Goal: Task Accomplishment & Management: Use online tool/utility

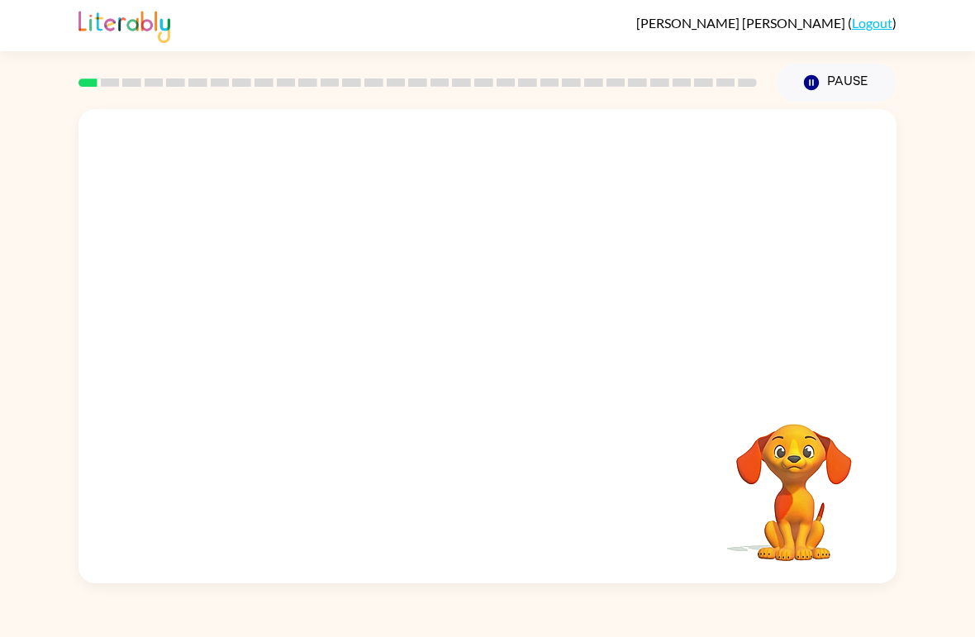
click at [261, 629] on div "Santiago Garza-Gutierrez ( Logout ) Pause Pause Your browser must support playi…" at bounding box center [487, 318] width 975 height 637
click at [970, 216] on div "Your browser must support playing .mp4 files to use Literably. Please try using…" at bounding box center [487, 343] width 975 height 482
click at [348, 263] on video "Your browser must support playing .mp4 files to use Literably. Please try using…" at bounding box center [488, 249] width 818 height 280
click at [475, 385] on button "button" at bounding box center [488, 355] width 106 height 60
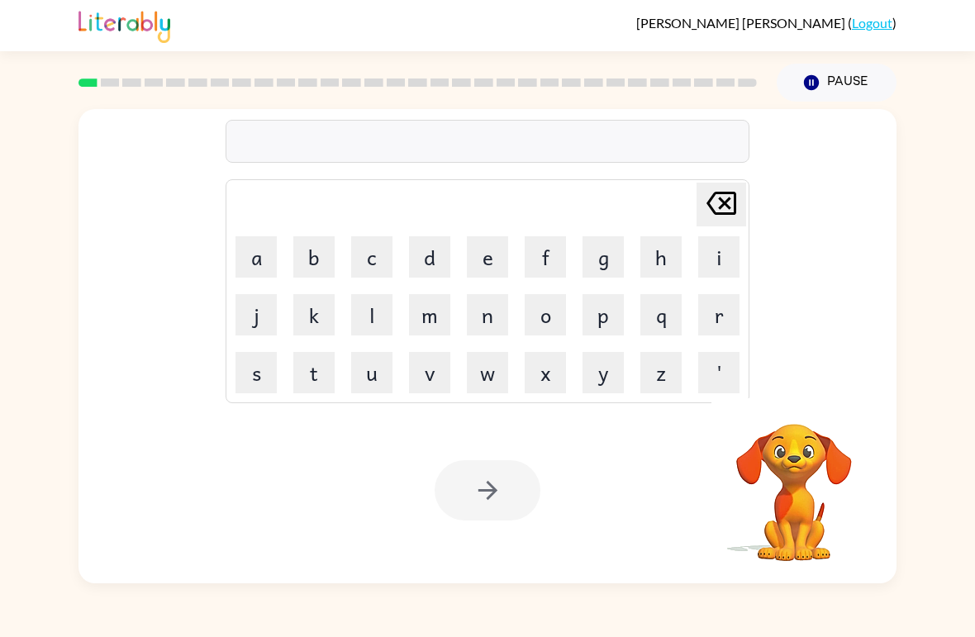
click at [844, 88] on button "Pause Pause" at bounding box center [837, 83] width 120 height 38
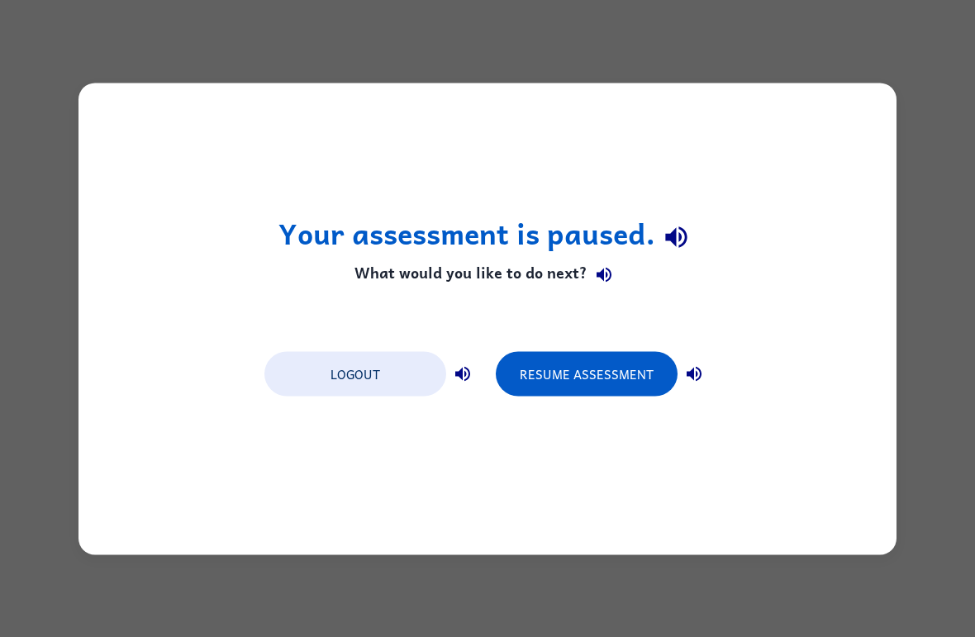
click at [312, 379] on button "Logout" at bounding box center [356, 373] width 182 height 45
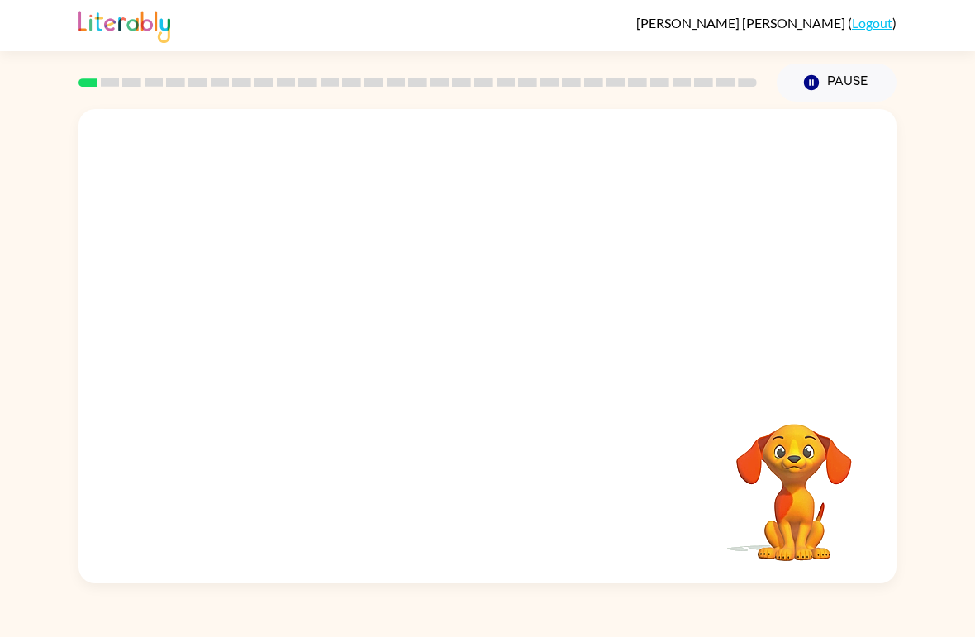
click at [857, 237] on div at bounding box center [488, 249] width 818 height 280
click at [869, 237] on div at bounding box center [488, 249] width 818 height 280
click at [868, 236] on div at bounding box center [488, 249] width 818 height 280
click at [880, 242] on div at bounding box center [488, 249] width 818 height 280
click at [880, 241] on div at bounding box center [488, 249] width 818 height 280
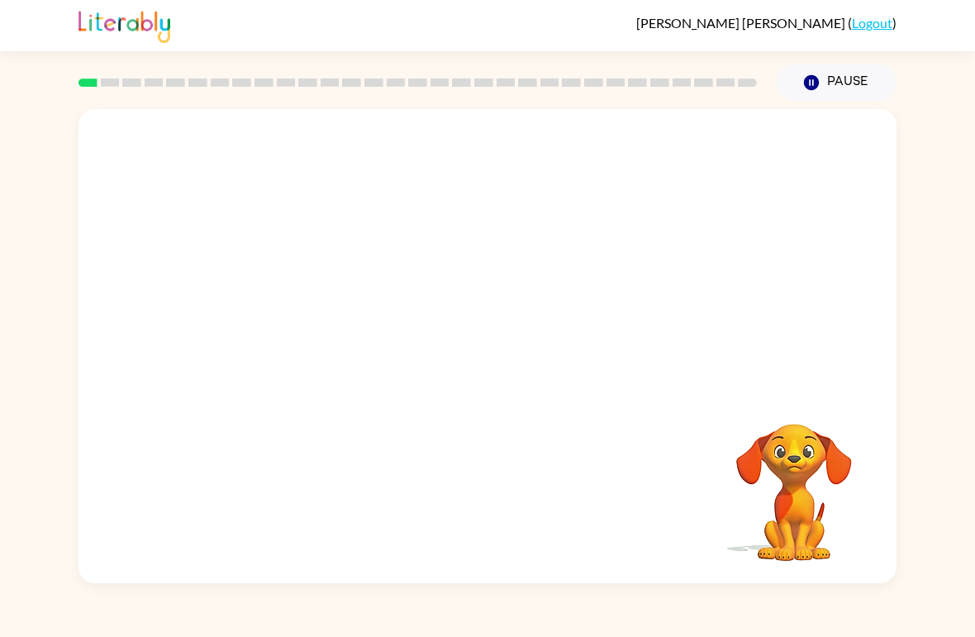
click at [287, 303] on video "Your browser must support playing .mp4 files to use Literably. Please try using…" at bounding box center [488, 249] width 818 height 280
click at [295, 304] on video "Your browser must support playing .mp4 files to use Literably. Please try using…" at bounding box center [488, 249] width 818 height 280
click at [295, 314] on video "Your browser must support playing .mp4 files to use Literably. Please try using…" at bounding box center [488, 249] width 818 height 280
click at [880, 279] on video "Your browser must support playing .mp4 files to use Literably. Please try using…" at bounding box center [488, 249] width 818 height 280
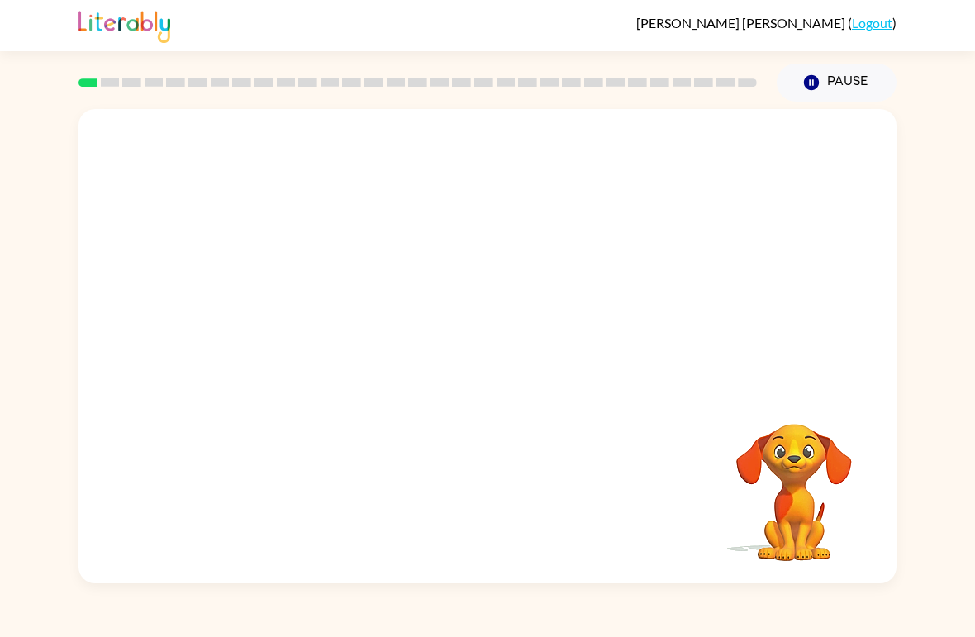
click at [880, 279] on video "Your browser must support playing .mp4 files to use Literably. Please try using…" at bounding box center [488, 249] width 818 height 280
click at [423, 320] on video "Your browser must support playing .mp4 files to use Literably. Please try using…" at bounding box center [488, 249] width 818 height 280
click at [530, 368] on video "Your browser must support playing .mp4 files to use Literably. Please try using…" at bounding box center [488, 249] width 818 height 280
click at [451, 508] on div "Your browser must support playing .mp4 files to use Literably. Please try using…" at bounding box center [488, 346] width 818 height 475
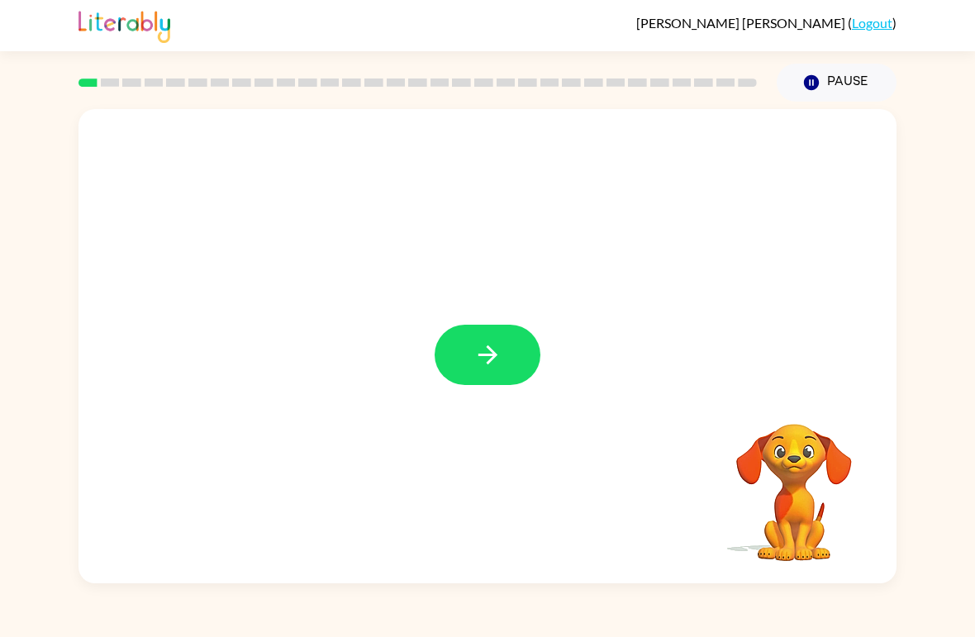
click at [474, 353] on icon "button" at bounding box center [488, 355] width 29 height 29
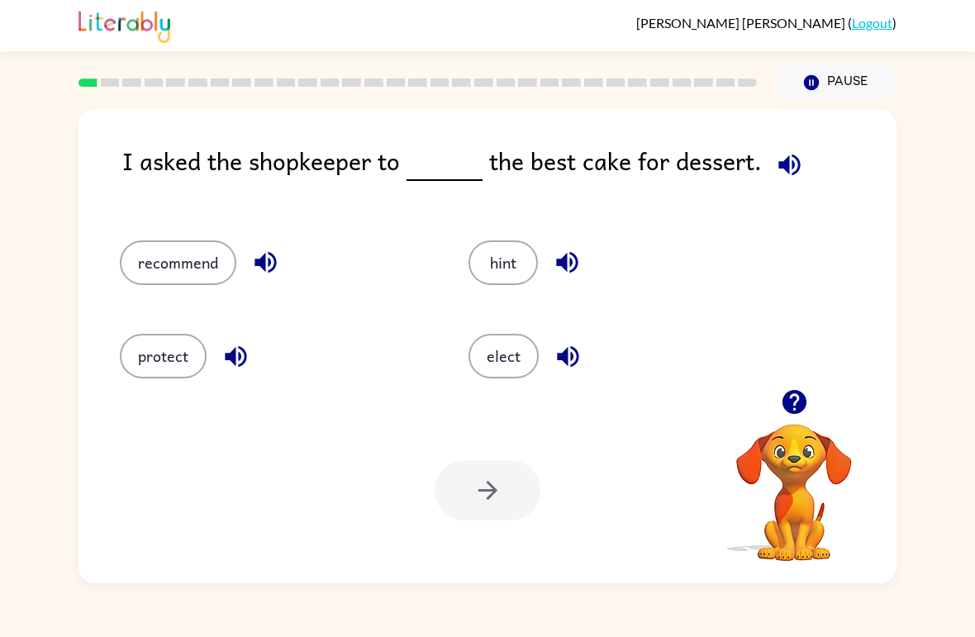
click at [159, 271] on button "recommend" at bounding box center [178, 263] width 117 height 45
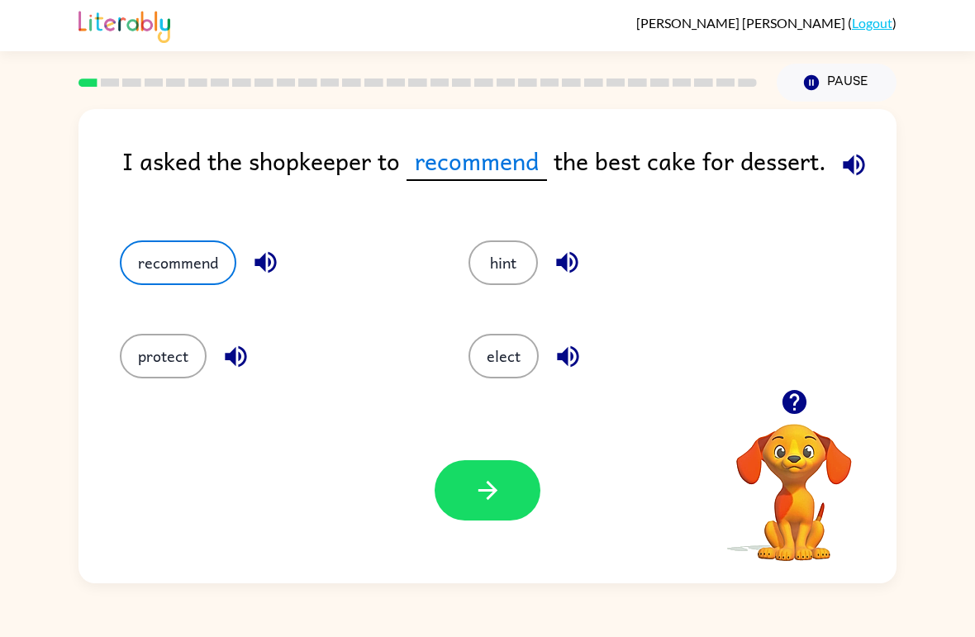
click at [503, 505] on button "button" at bounding box center [488, 490] width 106 height 60
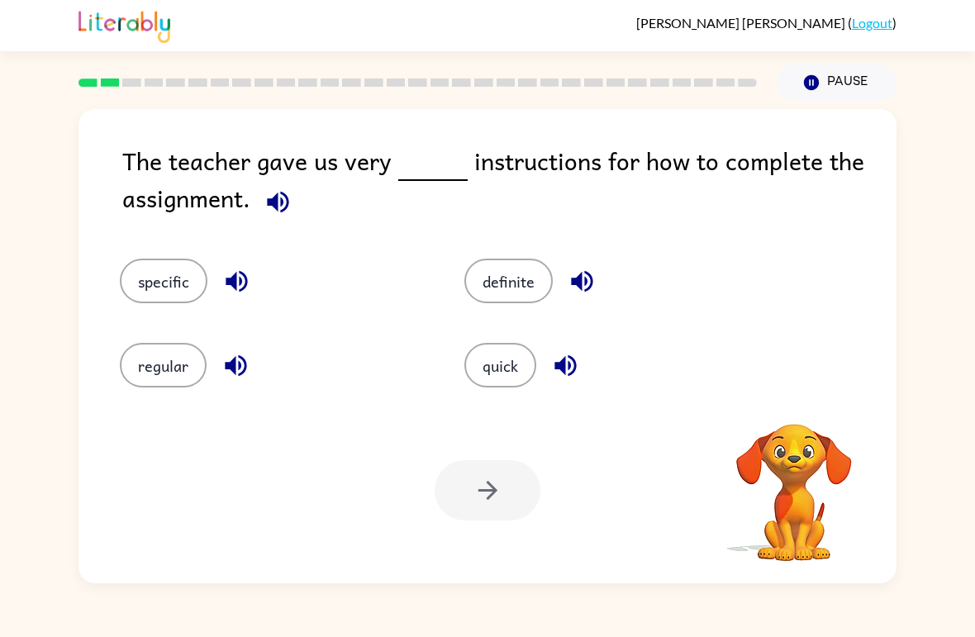
click at [141, 286] on button "specific" at bounding box center [164, 281] width 88 height 45
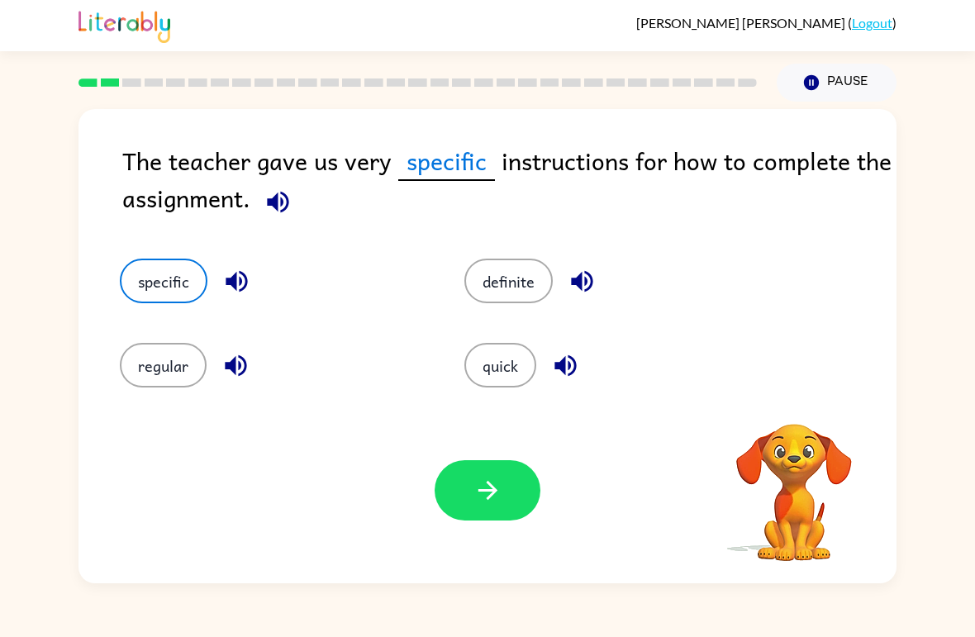
click at [473, 515] on button "button" at bounding box center [488, 490] width 106 height 60
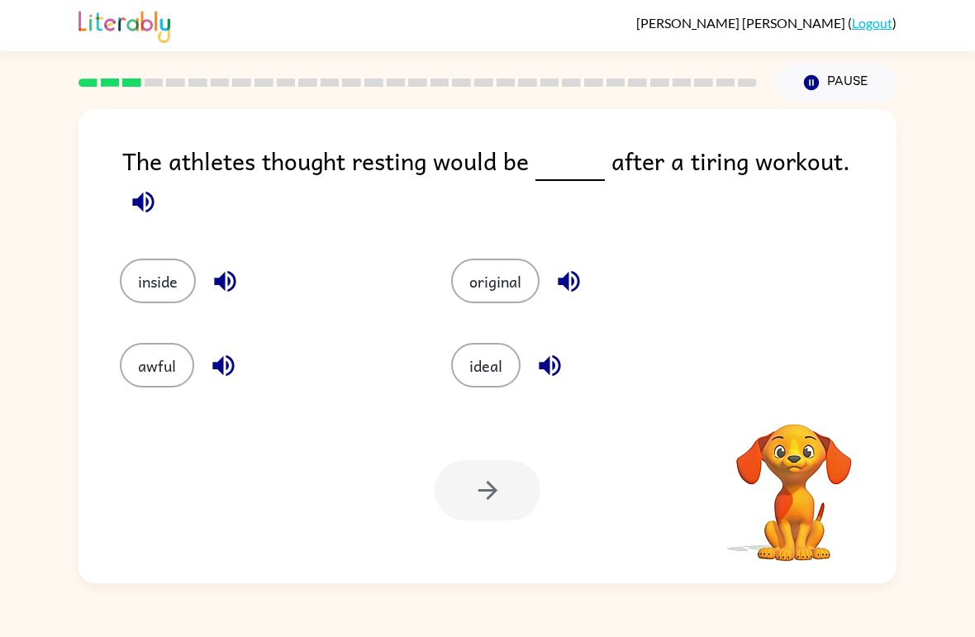
click at [153, 325] on div "awful" at bounding box center [254, 354] width 332 height 84
click at [496, 490] on div at bounding box center [488, 490] width 106 height 60
click at [152, 371] on button "awful" at bounding box center [157, 365] width 74 height 45
click at [475, 488] on icon "button" at bounding box center [488, 490] width 29 height 29
click at [146, 353] on button "awful" at bounding box center [157, 365] width 74 height 45
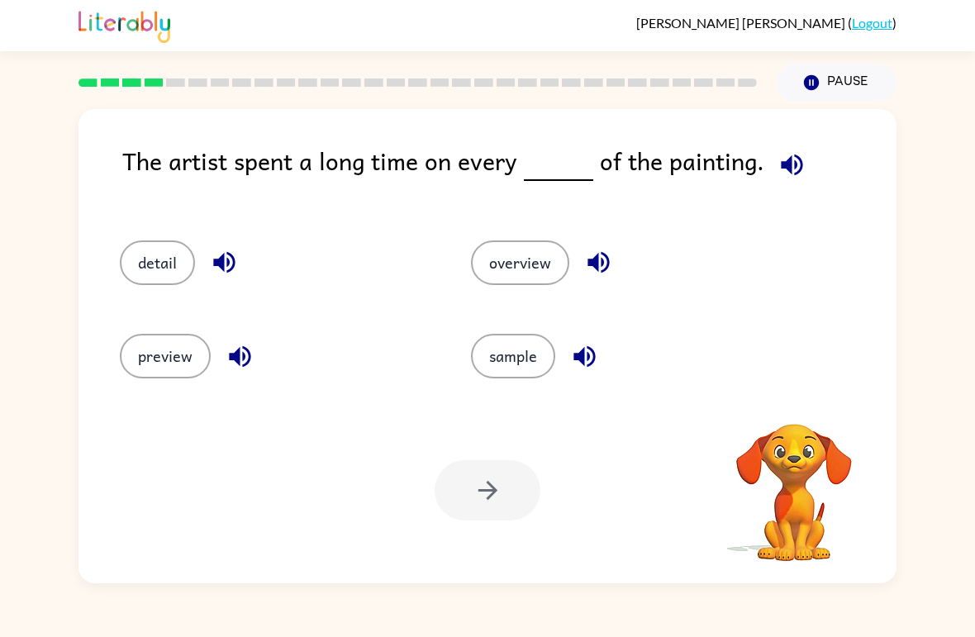
click at [492, 464] on div at bounding box center [488, 490] width 106 height 60
click at [509, 337] on button "sample" at bounding box center [513, 356] width 84 height 45
click at [493, 480] on icon "button" at bounding box center [488, 490] width 29 height 29
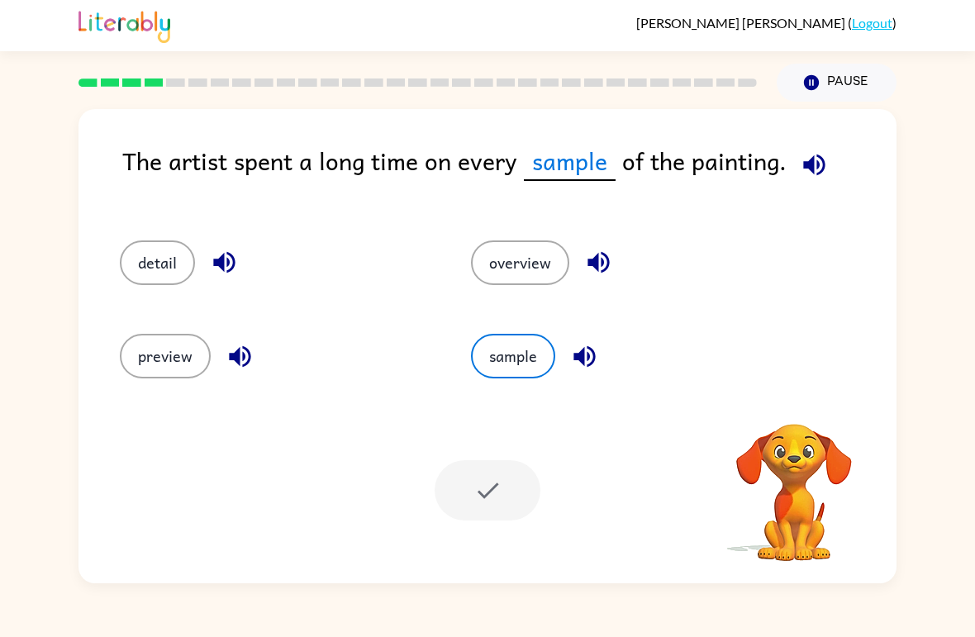
click at [498, 352] on button "sample" at bounding box center [513, 356] width 84 height 45
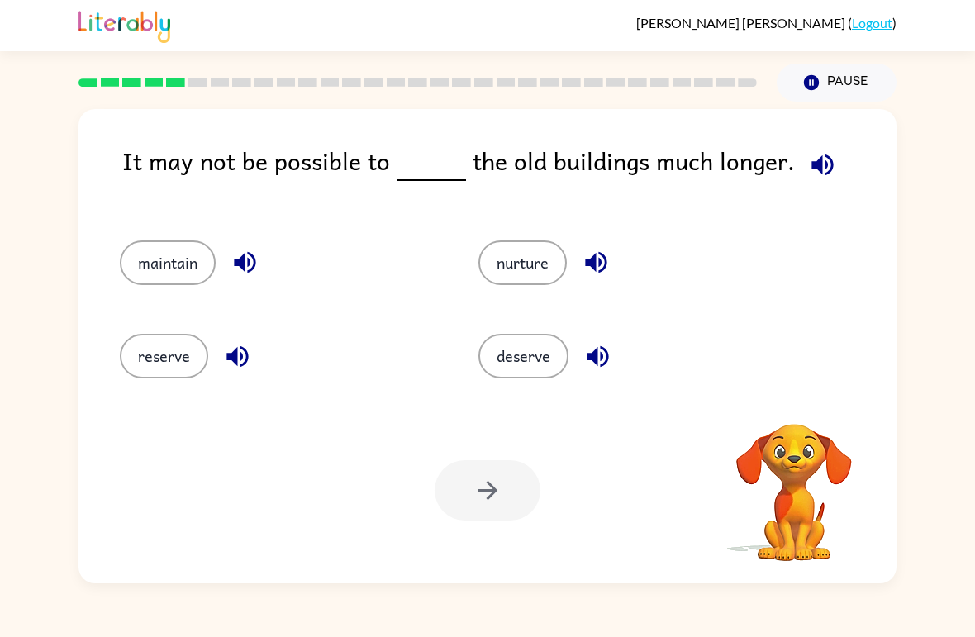
click at [491, 473] on div at bounding box center [488, 490] width 106 height 60
click at [495, 265] on button "nurture" at bounding box center [523, 263] width 88 height 45
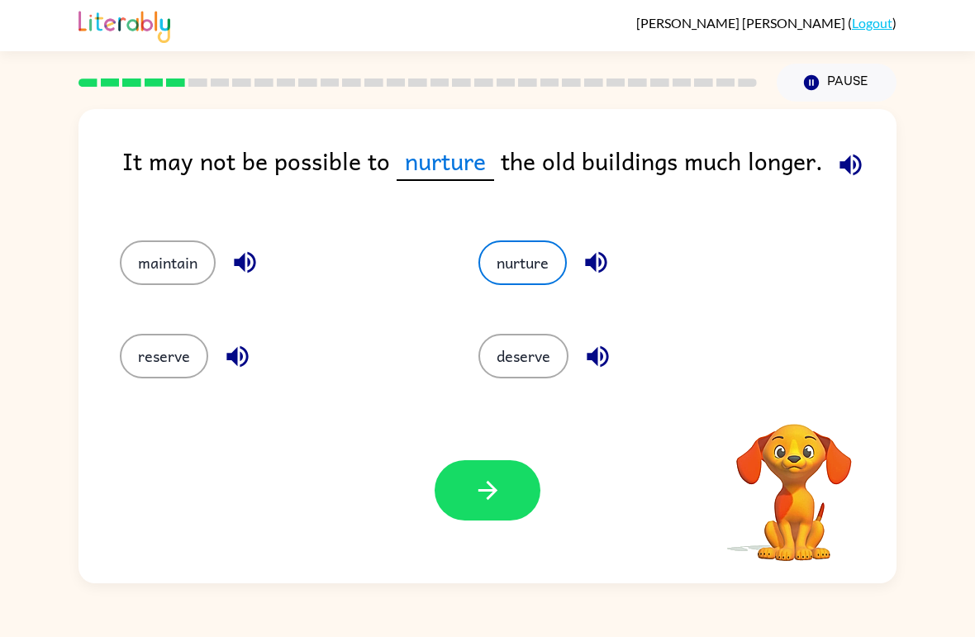
click at [489, 476] on button "button" at bounding box center [488, 490] width 106 height 60
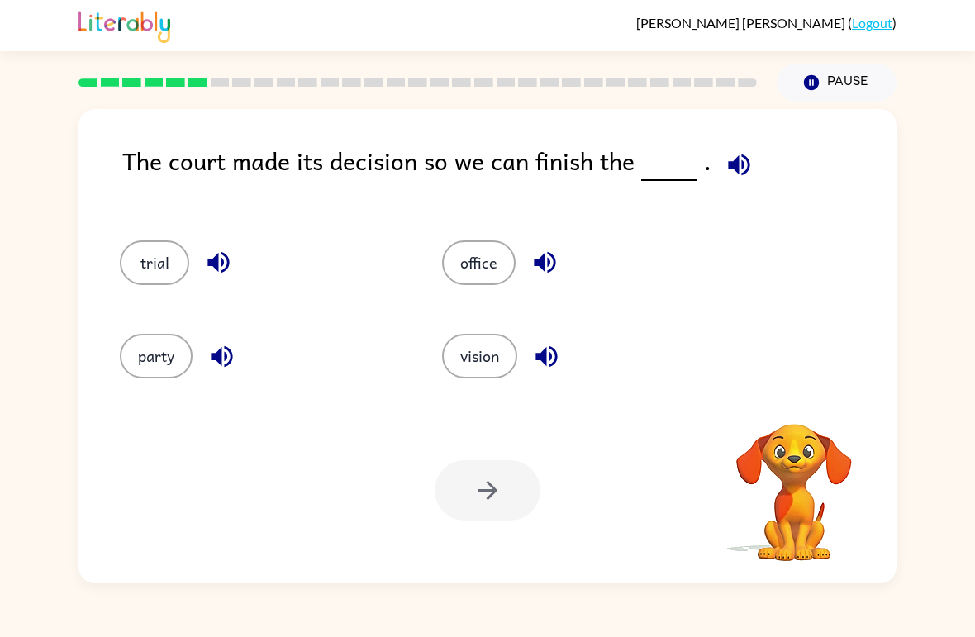
click at [161, 260] on button "trial" at bounding box center [154, 263] width 69 height 45
click at [495, 482] on icon "button" at bounding box center [488, 490] width 29 height 29
click at [160, 337] on button "party" at bounding box center [156, 356] width 73 height 45
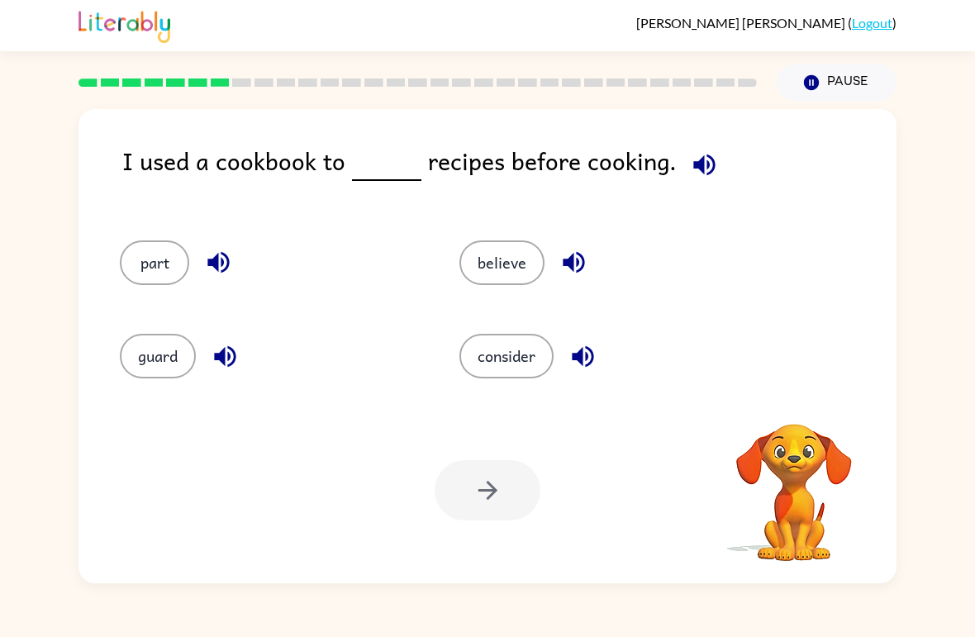
click at [476, 336] on button "consider" at bounding box center [507, 356] width 94 height 45
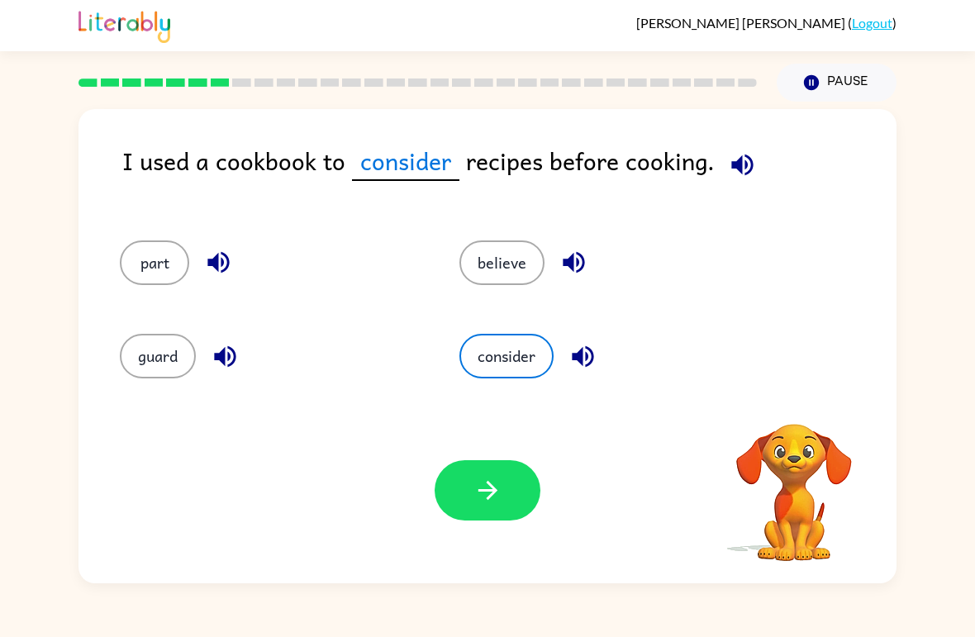
click at [485, 484] on icon "button" at bounding box center [488, 490] width 29 height 29
click at [483, 266] on button "believe" at bounding box center [502, 263] width 85 height 45
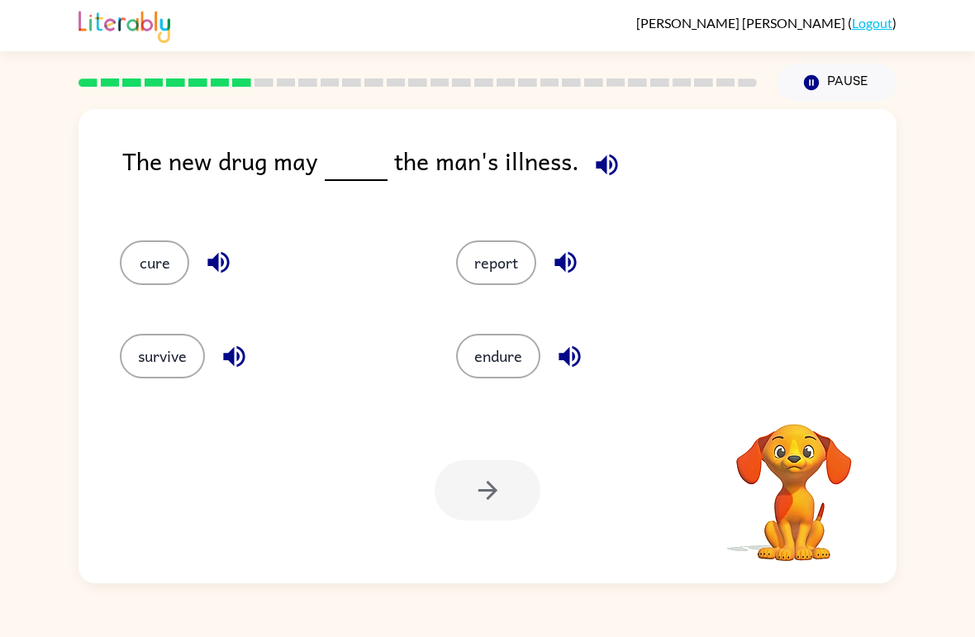
click at [478, 251] on button "report" at bounding box center [496, 263] width 80 height 45
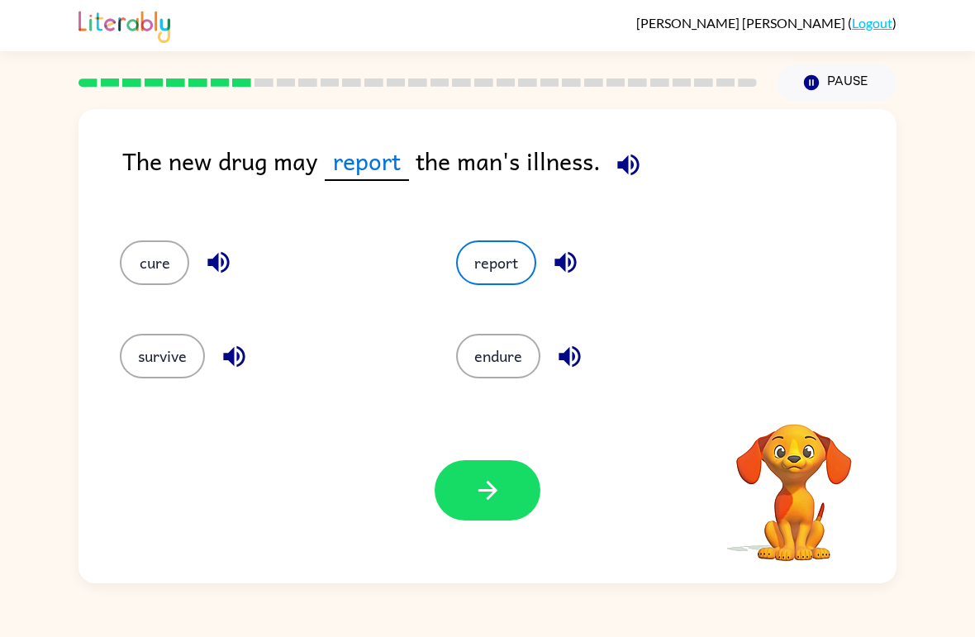
click at [484, 494] on icon "button" at bounding box center [488, 490] width 29 height 29
click at [503, 352] on button "endure" at bounding box center [498, 356] width 84 height 45
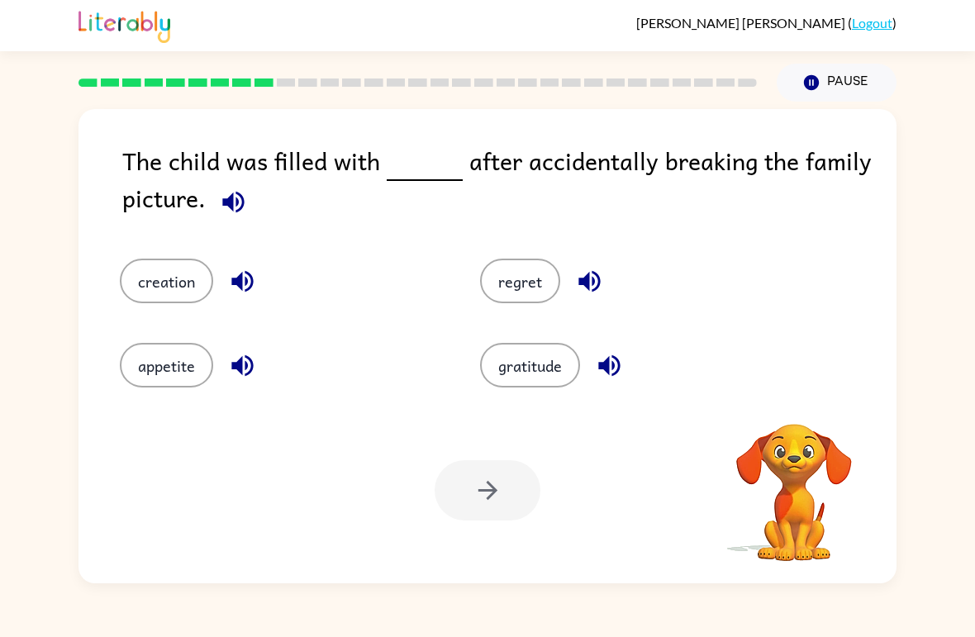
click at [199, 374] on button "appetite" at bounding box center [166, 365] width 93 height 45
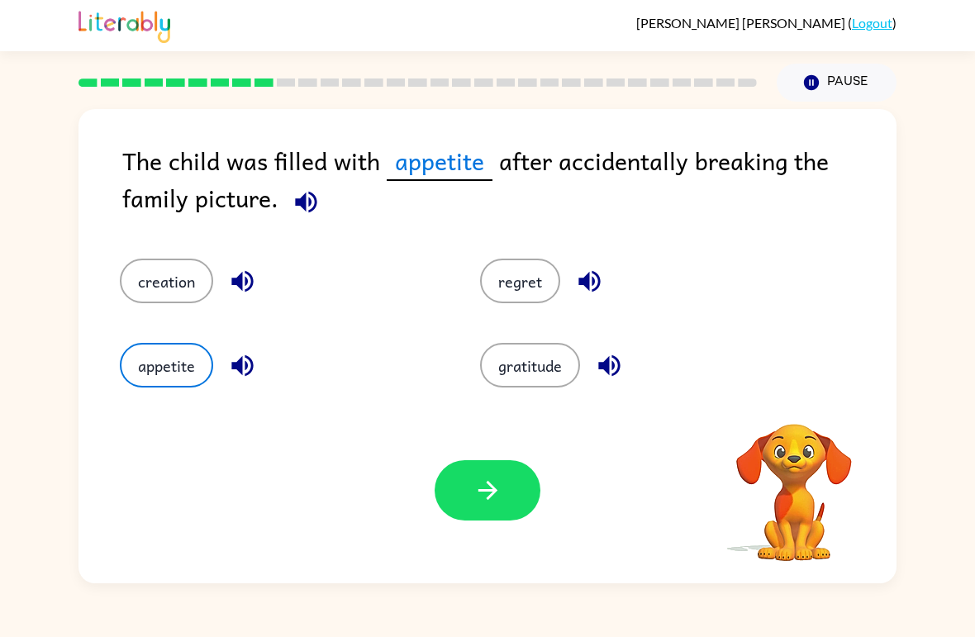
click at [499, 476] on button "button" at bounding box center [488, 490] width 106 height 60
click at [515, 267] on button "regret" at bounding box center [520, 281] width 80 height 45
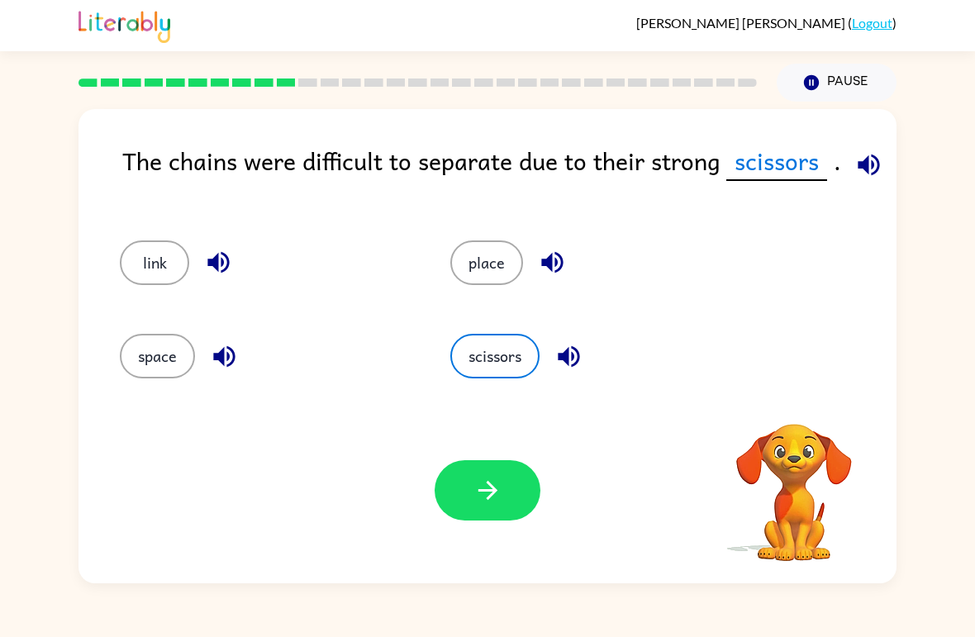
click at [491, 478] on icon "button" at bounding box center [488, 490] width 29 height 29
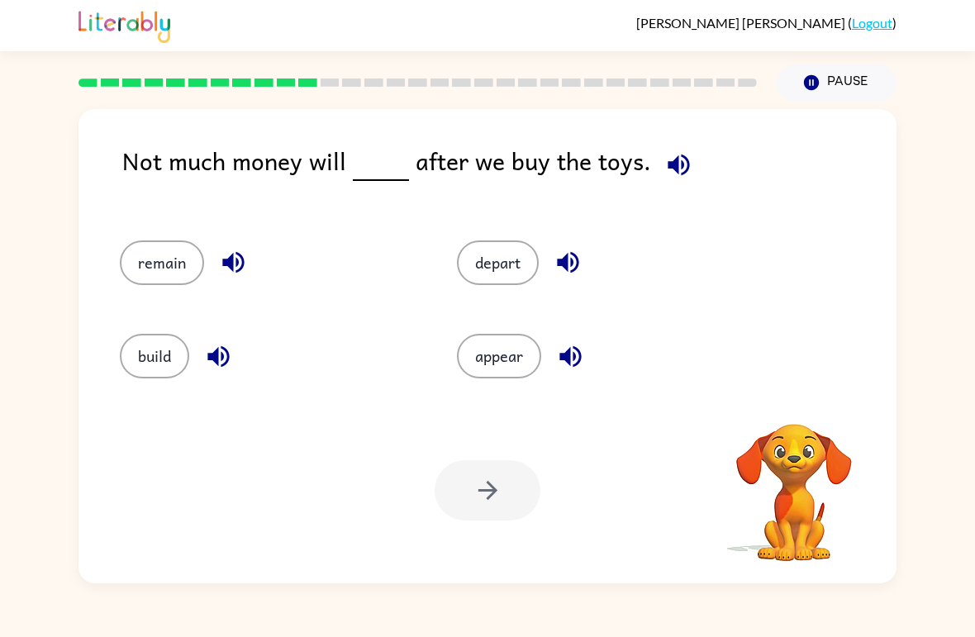
click at [157, 347] on button "build" at bounding box center [154, 356] width 69 height 45
click at [498, 470] on button "button" at bounding box center [488, 490] width 106 height 60
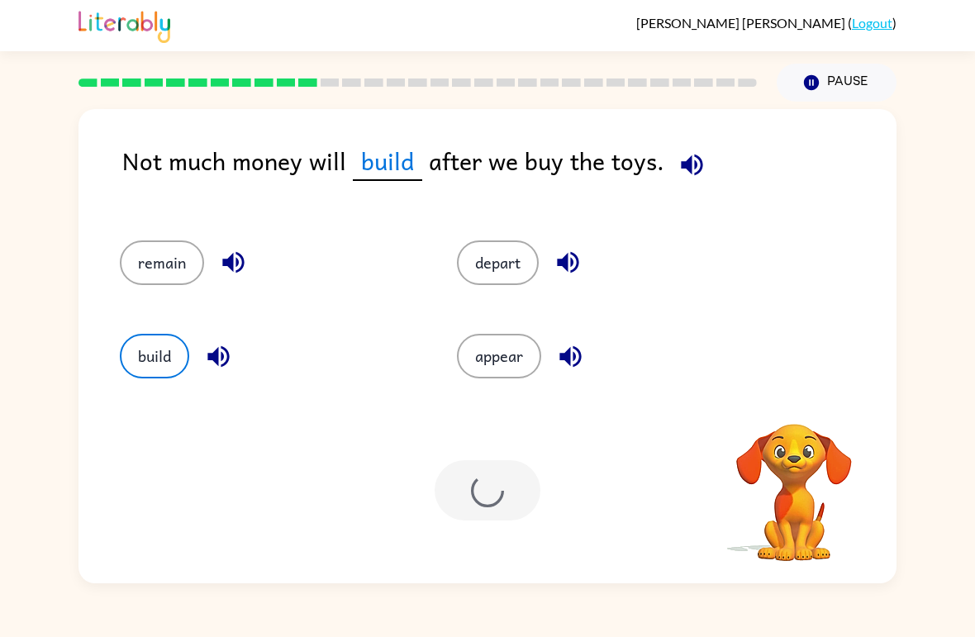
click at [477, 255] on button "depart" at bounding box center [498, 263] width 82 height 45
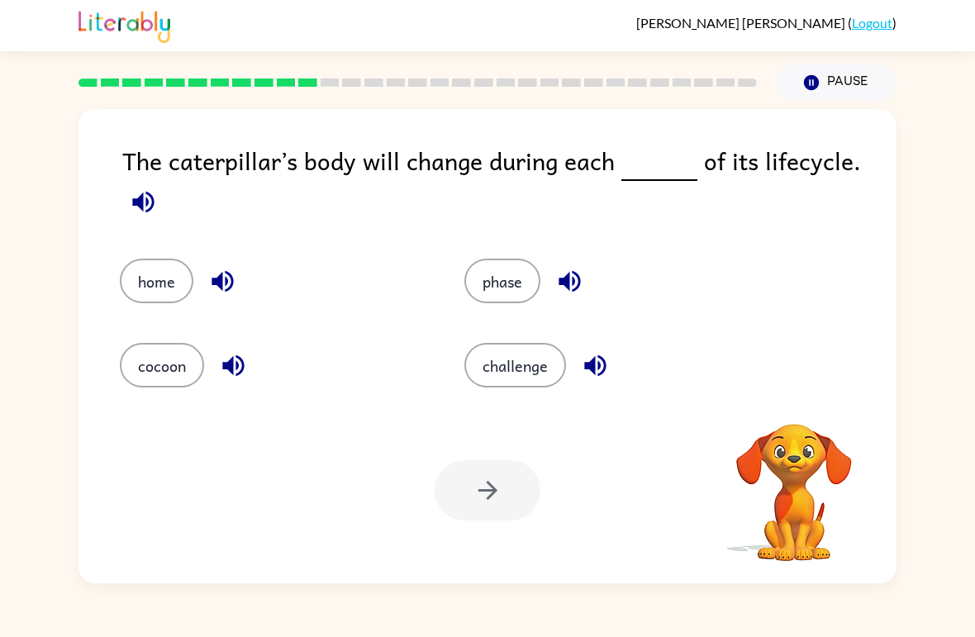
click at [503, 344] on button "challenge" at bounding box center [516, 365] width 102 height 45
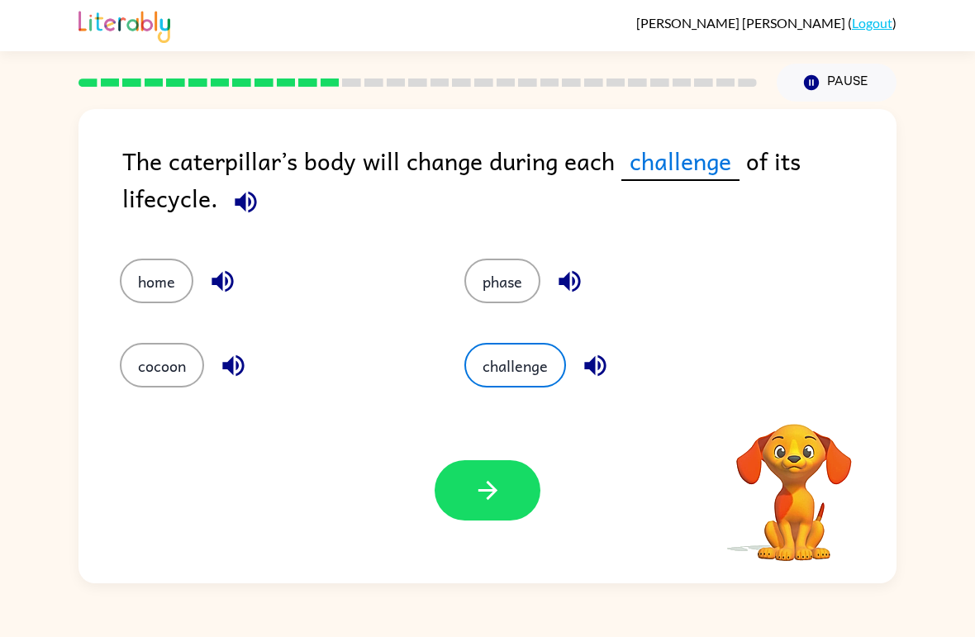
click at [492, 470] on button "button" at bounding box center [488, 490] width 106 height 60
click at [124, 269] on button "home" at bounding box center [157, 281] width 74 height 45
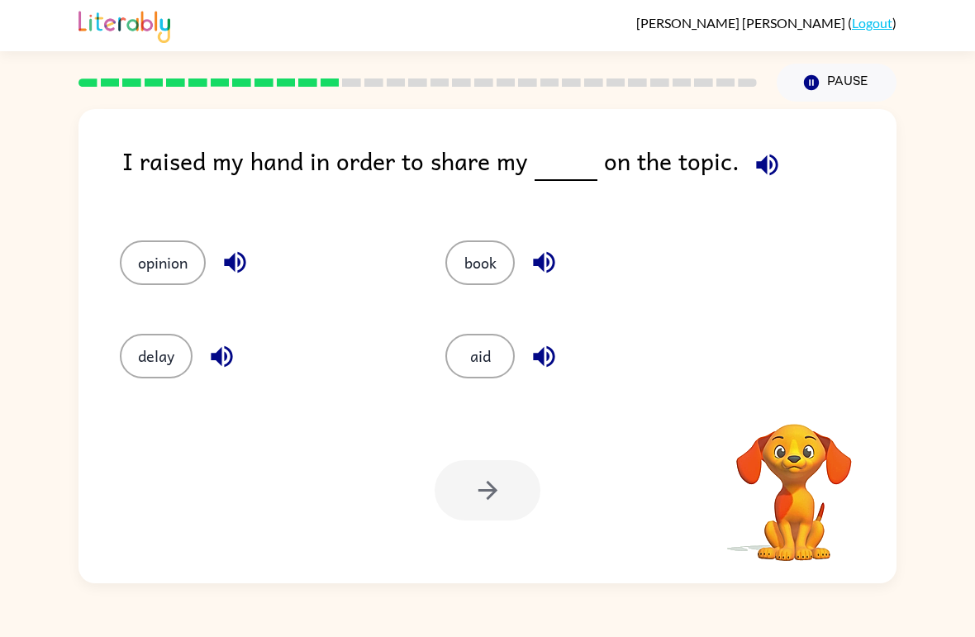
click at [170, 353] on button "delay" at bounding box center [156, 356] width 73 height 45
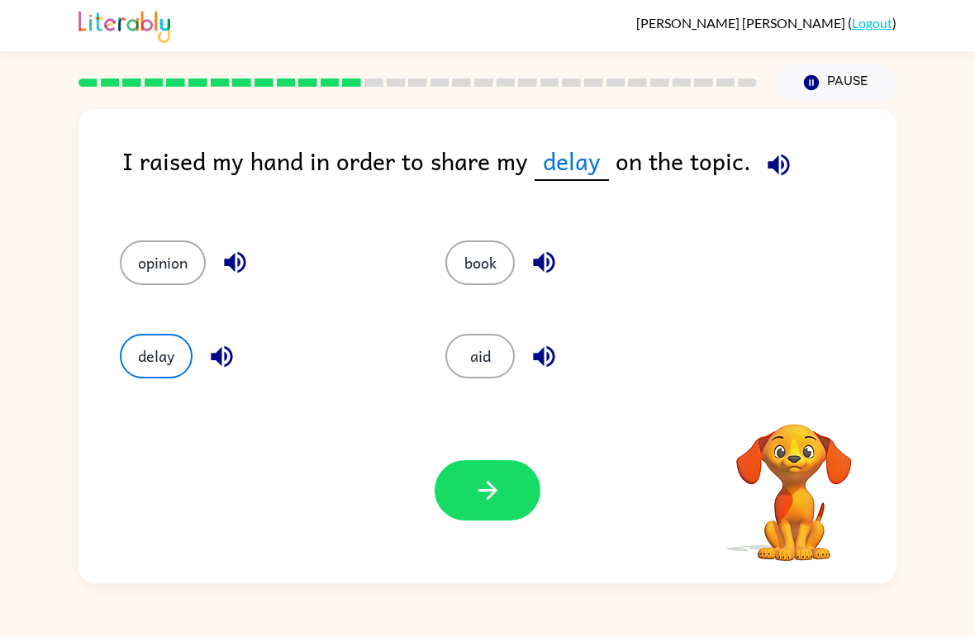
click at [494, 482] on icon "button" at bounding box center [488, 490] width 29 height 29
click at [475, 259] on button "book" at bounding box center [480, 263] width 69 height 45
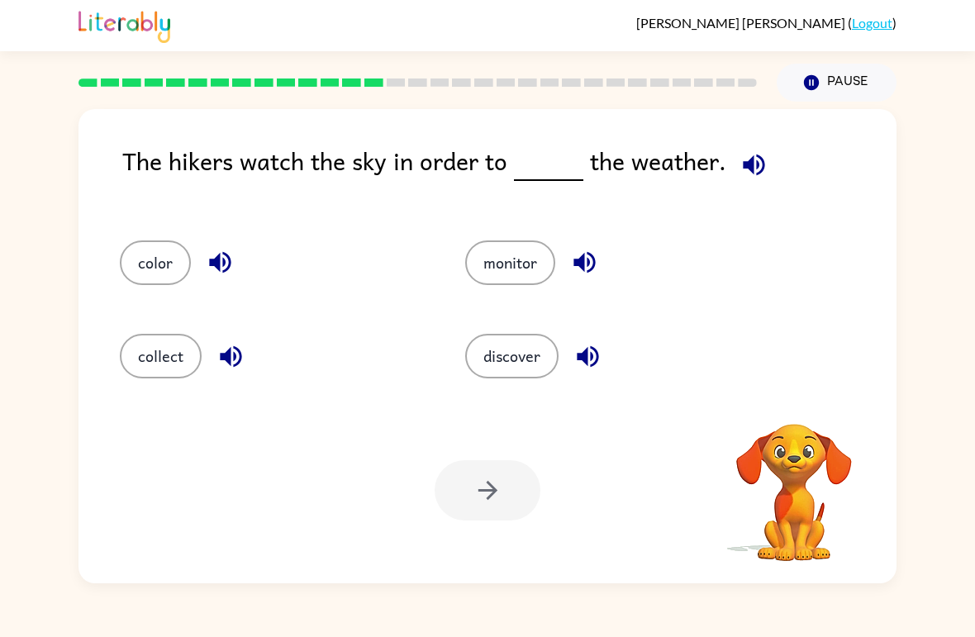
click at [489, 475] on div at bounding box center [488, 490] width 106 height 60
click at [483, 355] on button "discover" at bounding box center [511, 356] width 93 height 45
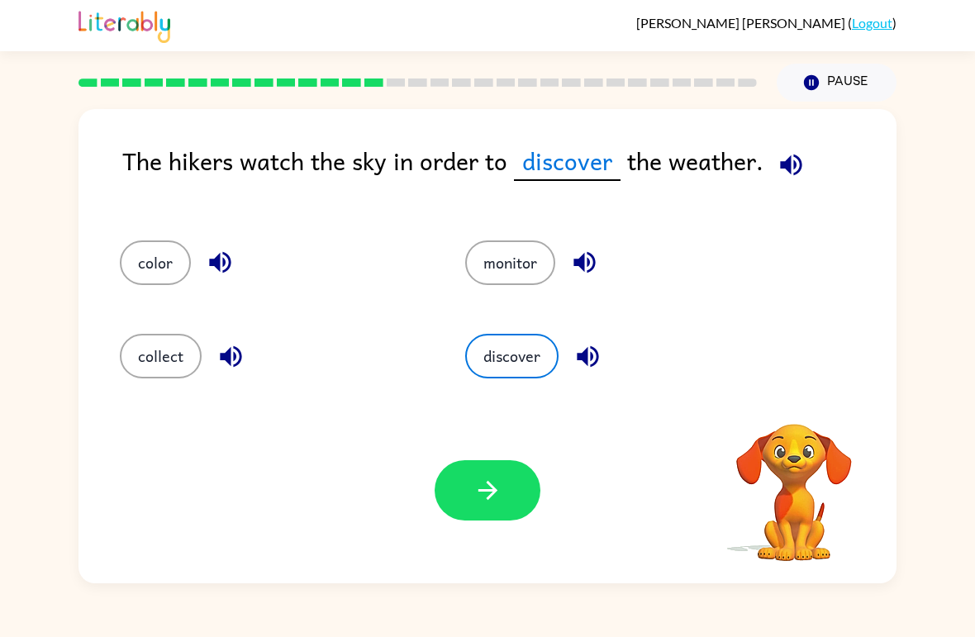
click at [494, 479] on icon "button" at bounding box center [488, 490] width 29 height 29
click at [155, 261] on button "color" at bounding box center [155, 263] width 71 height 45
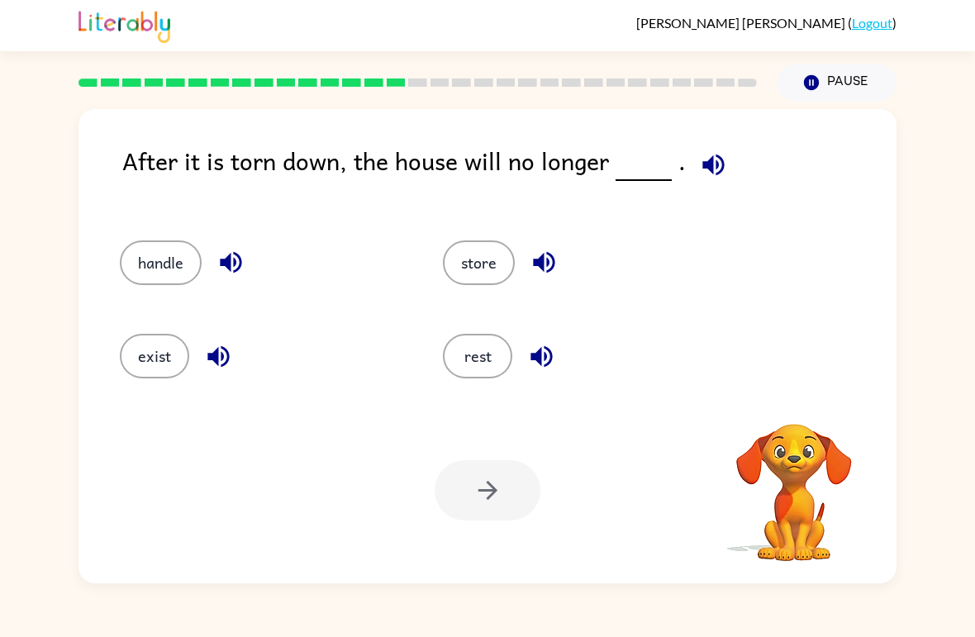
click at [159, 364] on button "exist" at bounding box center [154, 356] width 69 height 45
click at [494, 489] on icon "button" at bounding box center [487, 490] width 19 height 19
click at [481, 245] on button "store" at bounding box center [479, 263] width 72 height 45
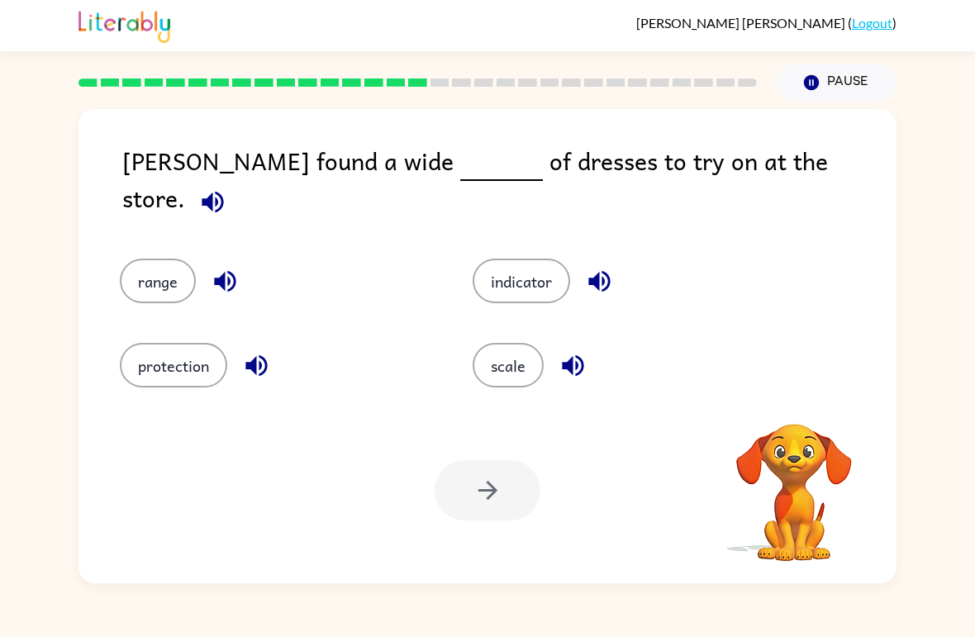
click at [485, 360] on button "scale" at bounding box center [508, 365] width 71 height 45
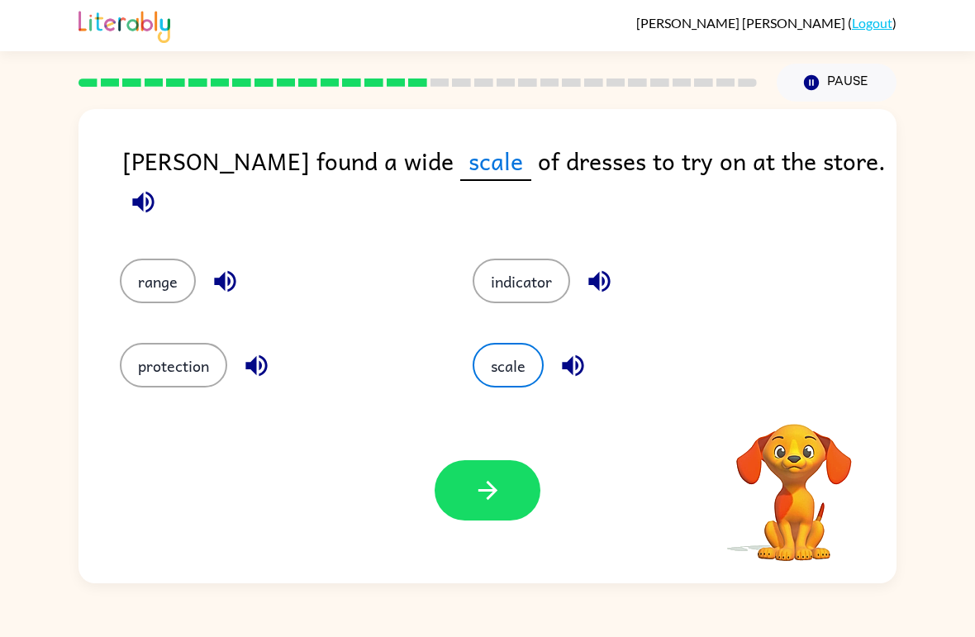
click at [504, 470] on button "button" at bounding box center [488, 490] width 106 height 60
click at [145, 274] on button "range" at bounding box center [158, 281] width 76 height 45
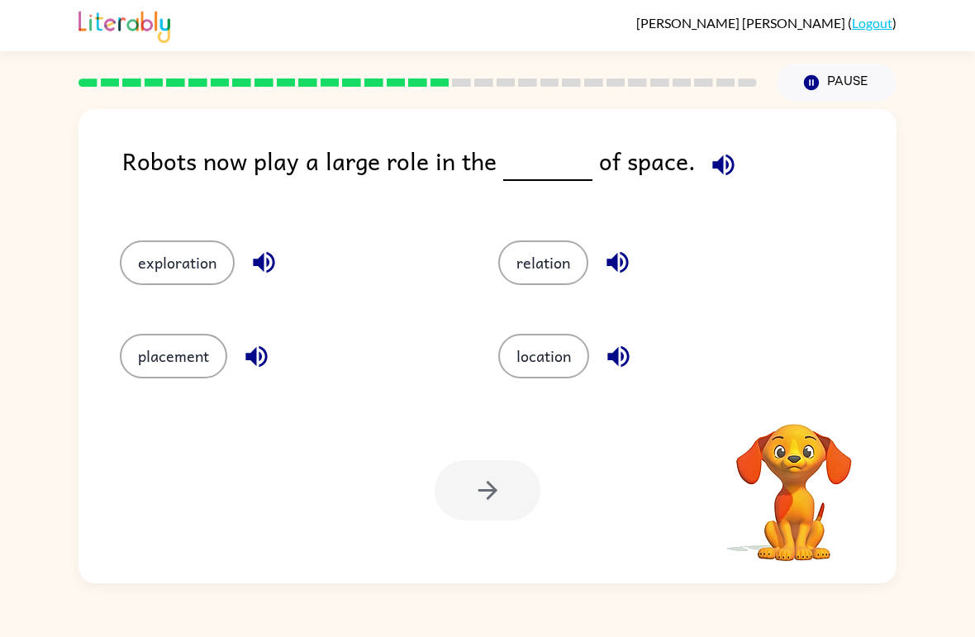
click at [533, 357] on button "location" at bounding box center [543, 356] width 91 height 45
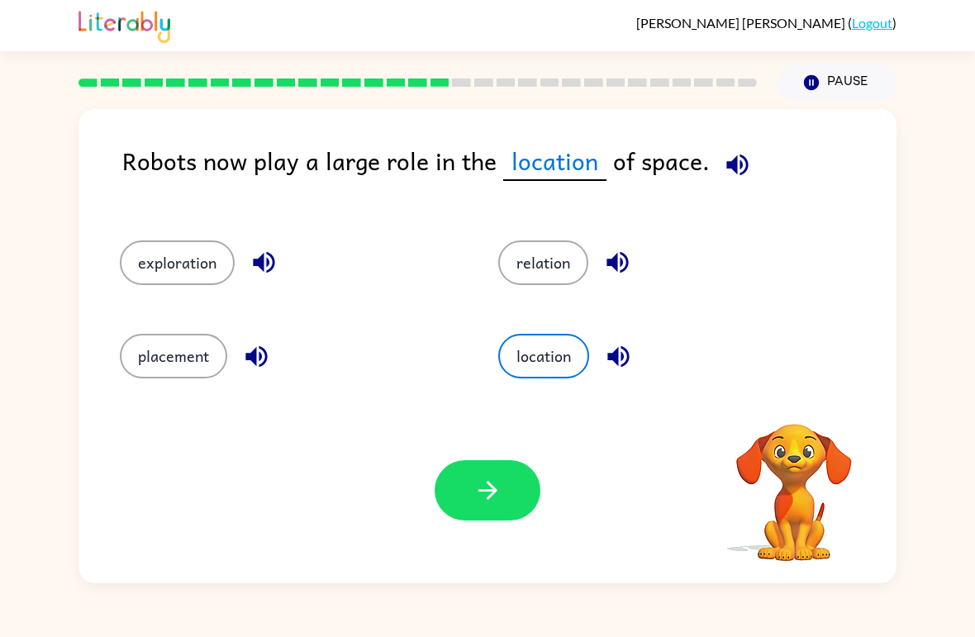
click at [503, 475] on button "button" at bounding box center [488, 490] width 106 height 60
click at [526, 250] on button "relation" at bounding box center [543, 263] width 90 height 45
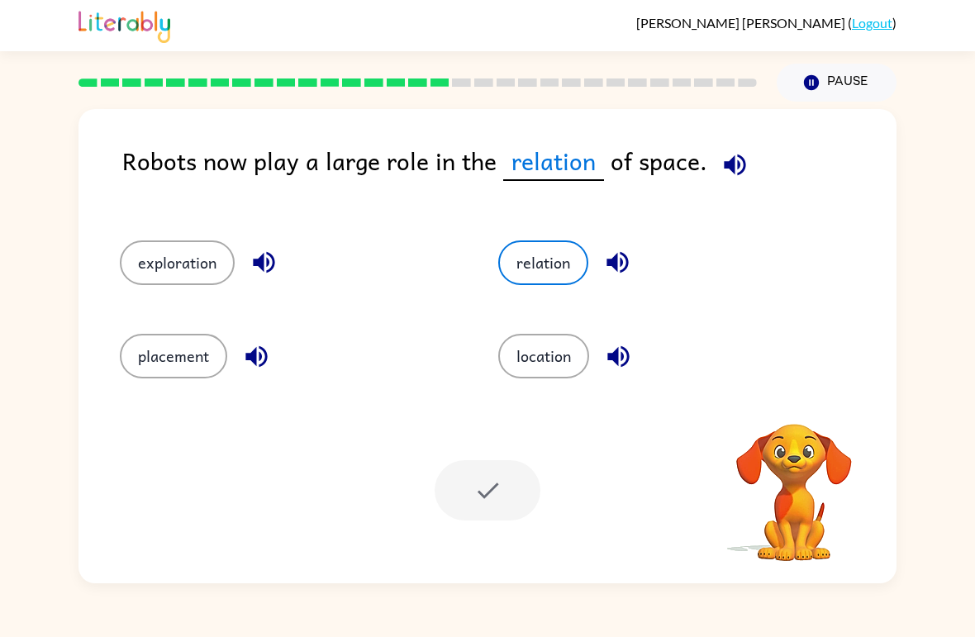
click at [500, 467] on div at bounding box center [488, 490] width 106 height 60
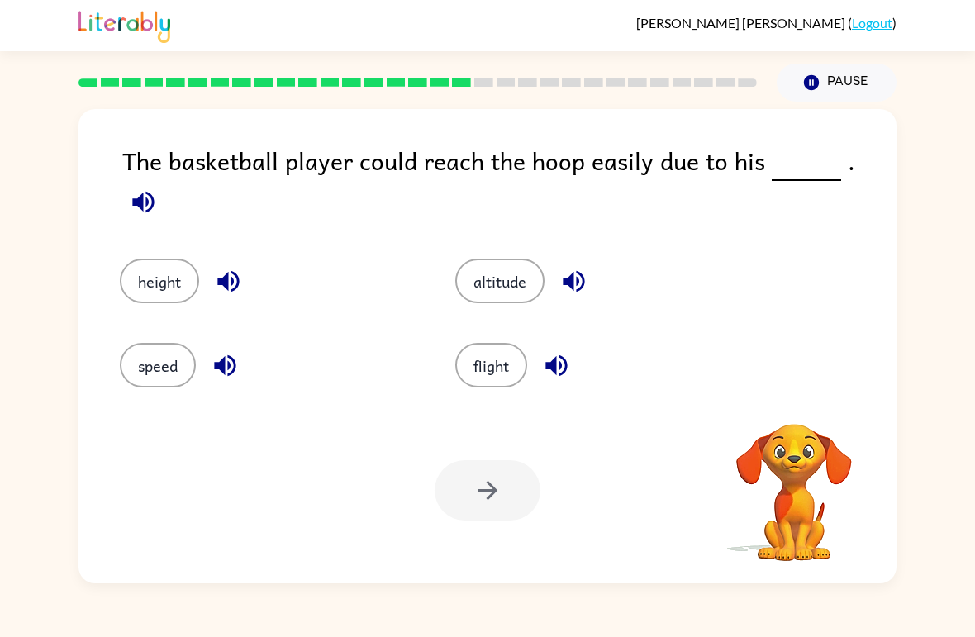
click at [494, 479] on div at bounding box center [488, 490] width 106 height 60
click at [490, 259] on button "altitude" at bounding box center [500, 281] width 89 height 45
click at [492, 467] on button "button" at bounding box center [488, 490] width 106 height 60
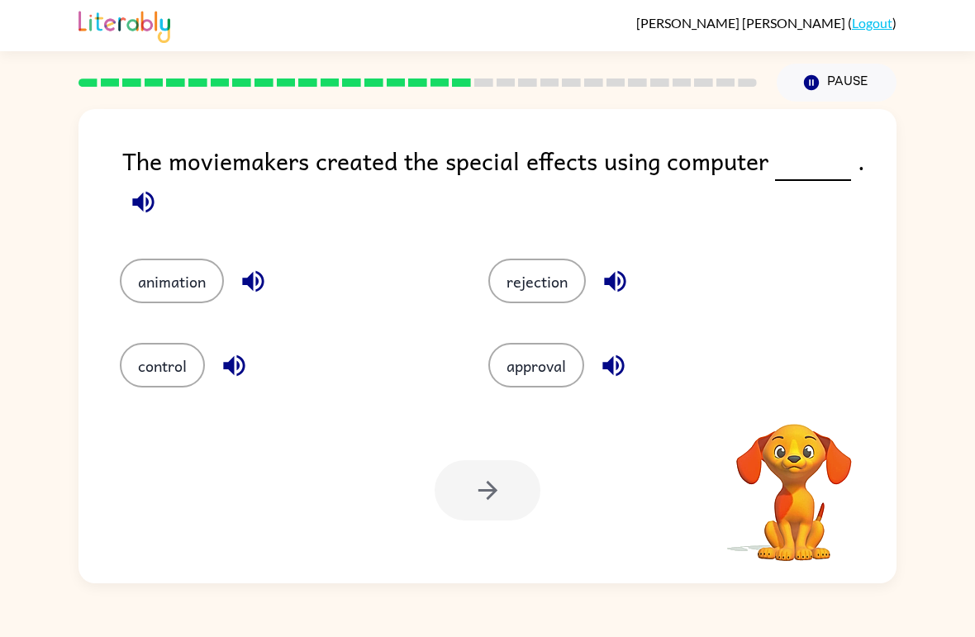
click at [497, 269] on button "rejection" at bounding box center [538, 281] width 98 height 45
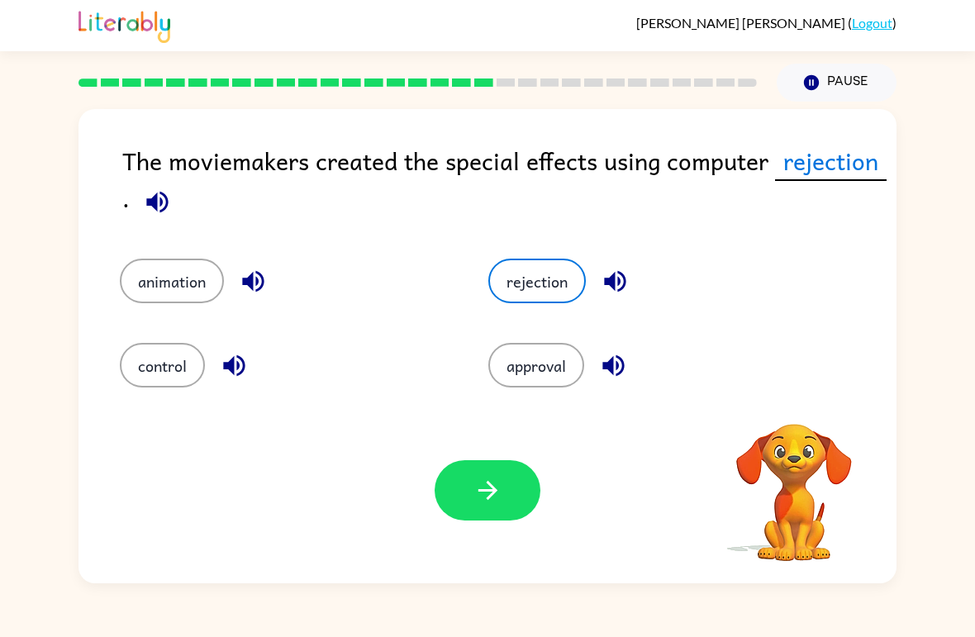
click at [497, 468] on button "button" at bounding box center [488, 490] width 106 height 60
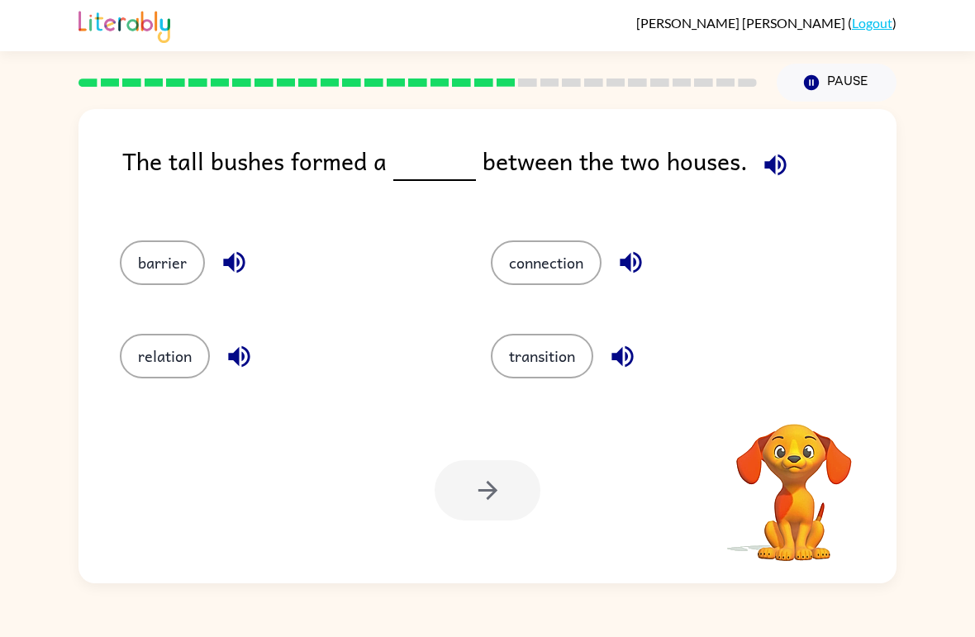
click at [498, 465] on div at bounding box center [488, 490] width 106 height 60
click at [150, 260] on button "barrier" at bounding box center [162, 263] width 85 height 45
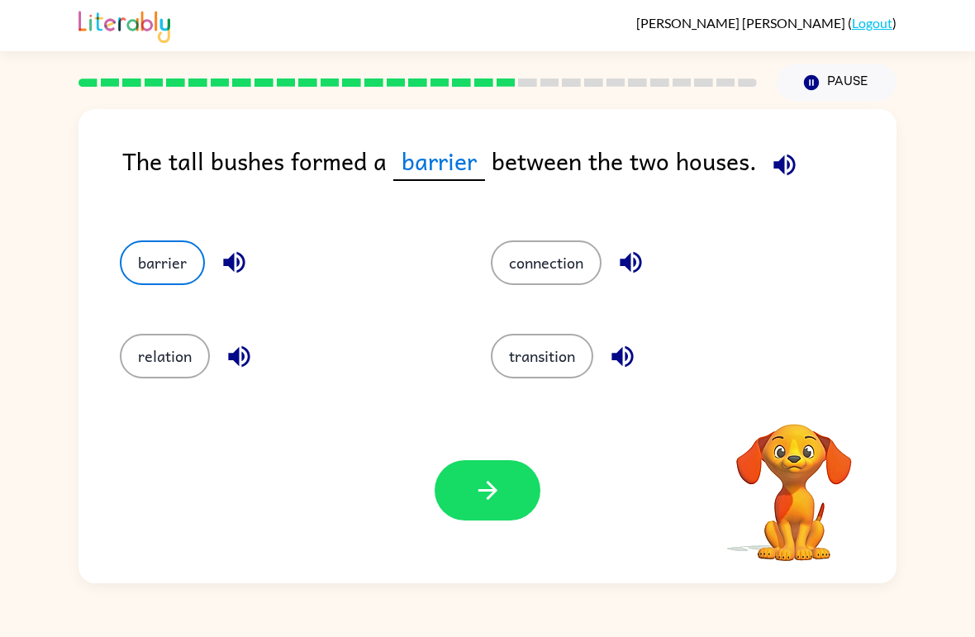
click at [501, 465] on button "button" at bounding box center [488, 490] width 106 height 60
click at [169, 336] on button "relation" at bounding box center [165, 356] width 90 height 45
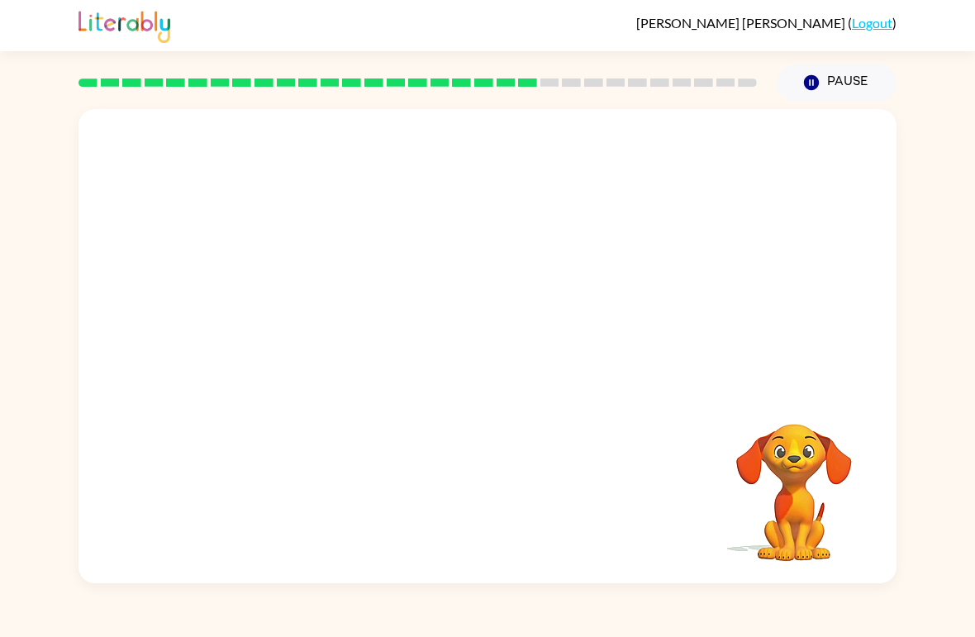
click at [499, 475] on div "Your browser must support playing .mp4 files to use Literably. Please try using…" at bounding box center [488, 346] width 818 height 475
click at [504, 349] on button "button" at bounding box center [488, 355] width 106 height 60
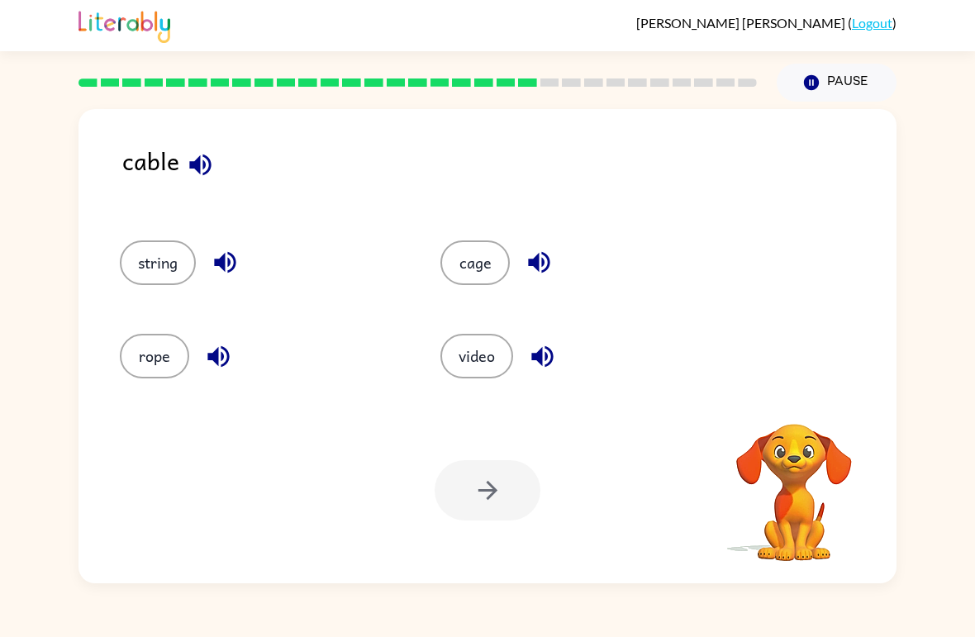
click at [159, 353] on button "rope" at bounding box center [154, 356] width 69 height 45
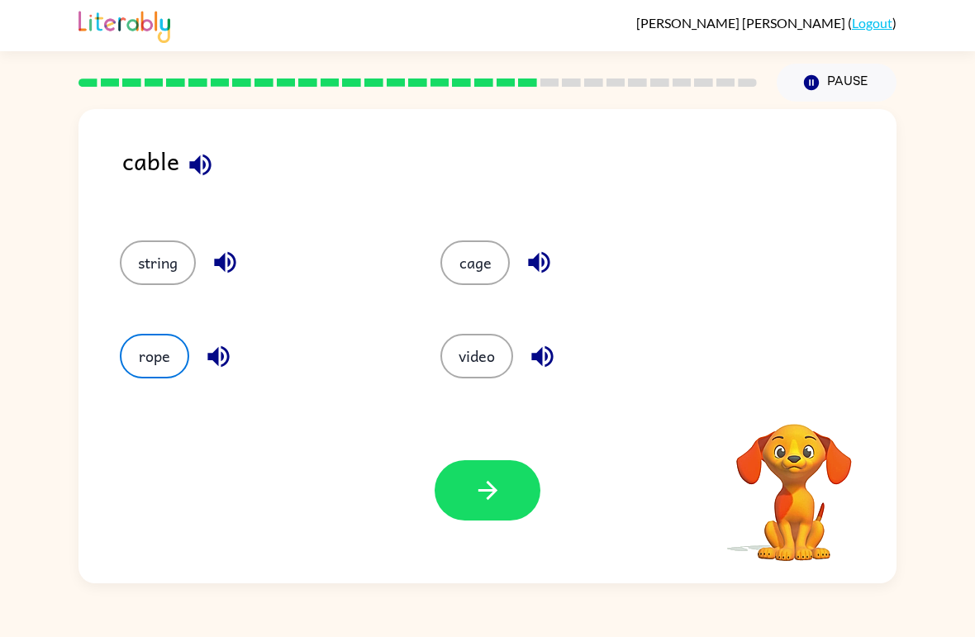
click at [494, 487] on icon "button" at bounding box center [488, 490] width 29 height 29
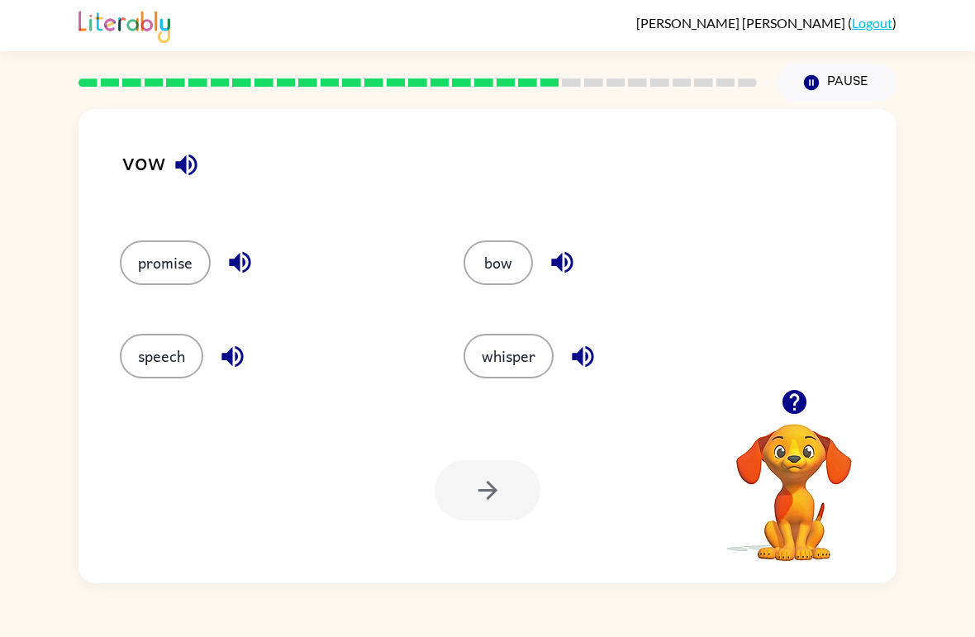
click at [479, 251] on button "bow" at bounding box center [498, 263] width 69 height 45
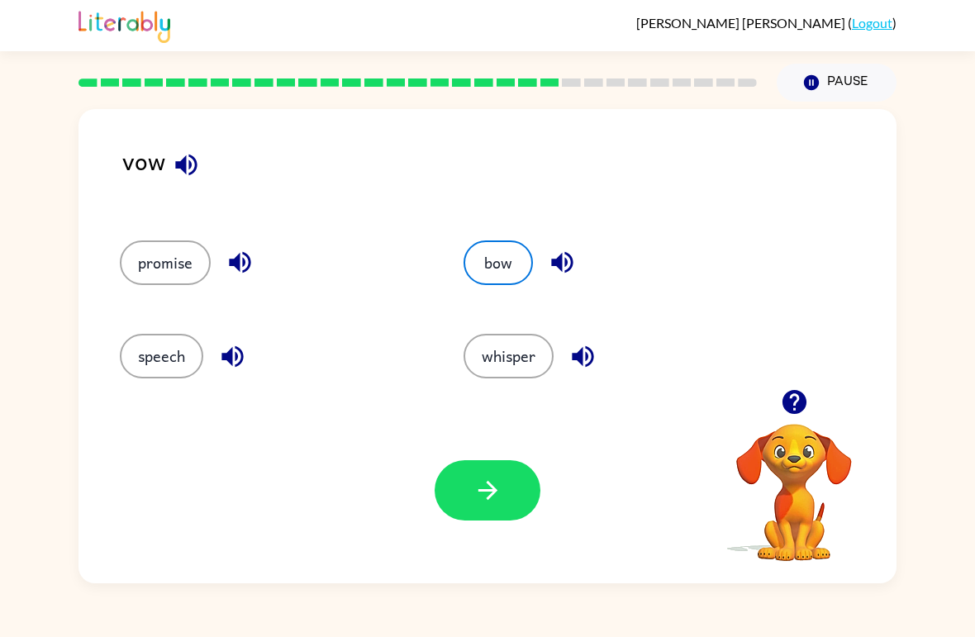
click at [492, 481] on icon "button" at bounding box center [488, 490] width 29 height 29
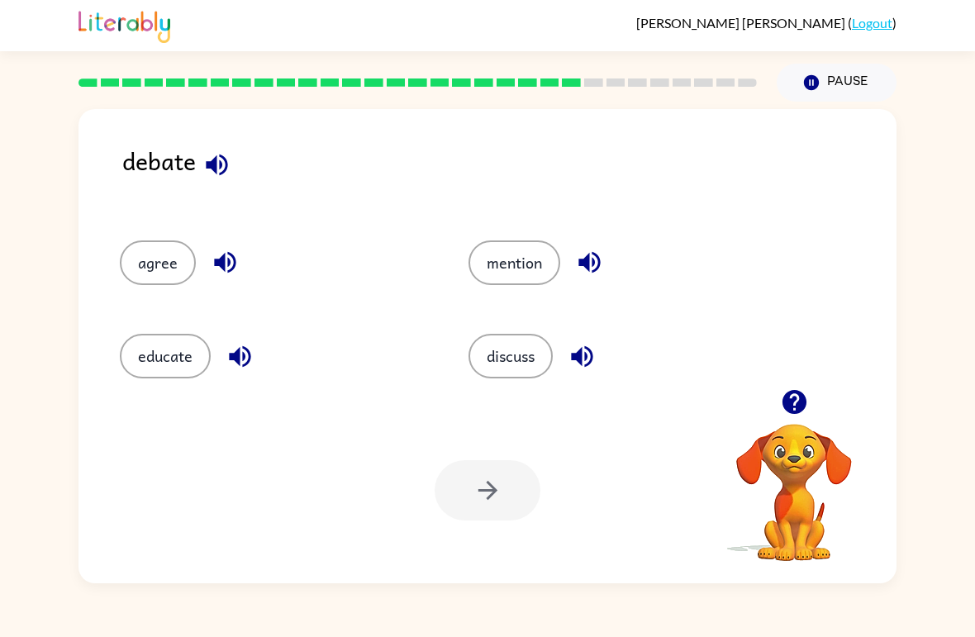
click at [472, 261] on button "mention" at bounding box center [515, 263] width 92 height 45
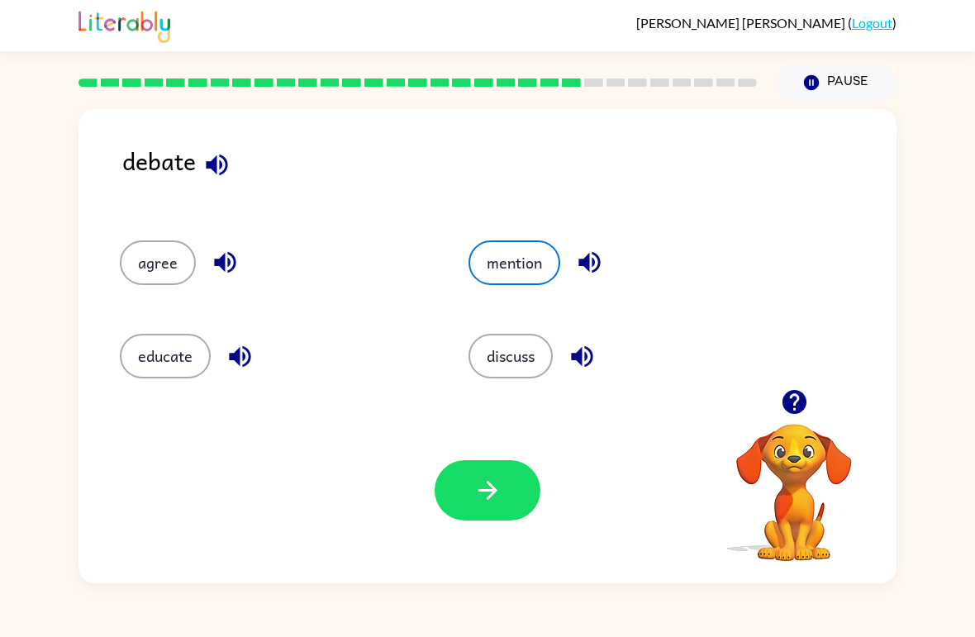
click at [498, 482] on icon "button" at bounding box center [488, 490] width 29 height 29
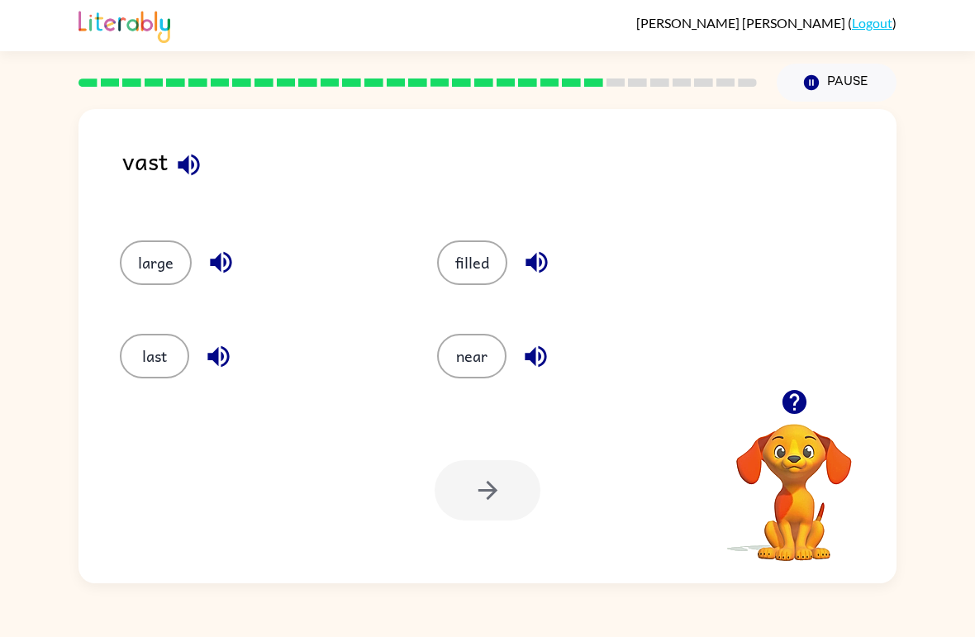
click at [171, 378] on button "last" at bounding box center [154, 356] width 69 height 45
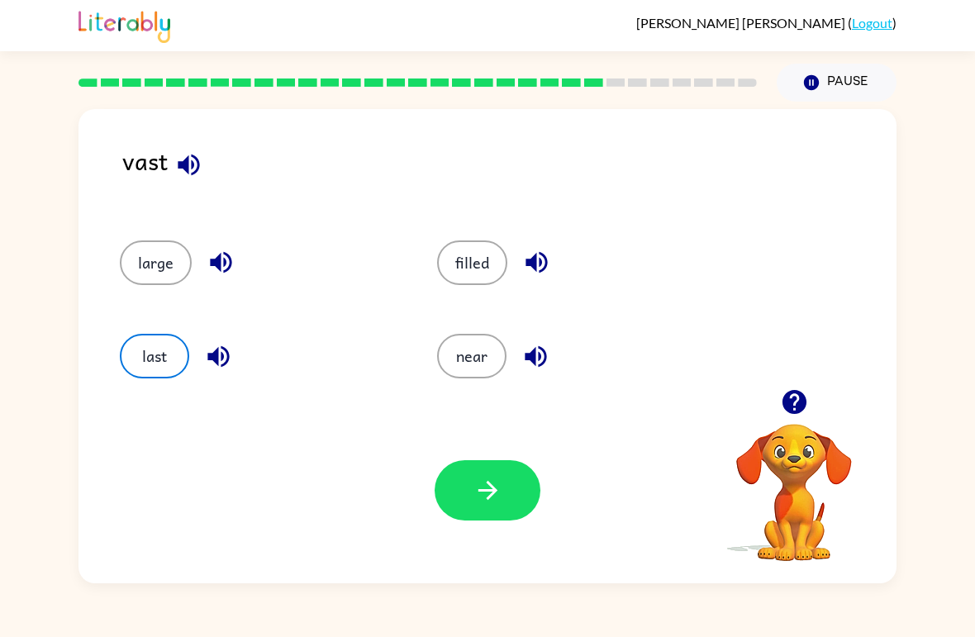
click at [456, 262] on button "filled" at bounding box center [472, 263] width 70 height 45
click at [503, 489] on button "button" at bounding box center [488, 490] width 106 height 60
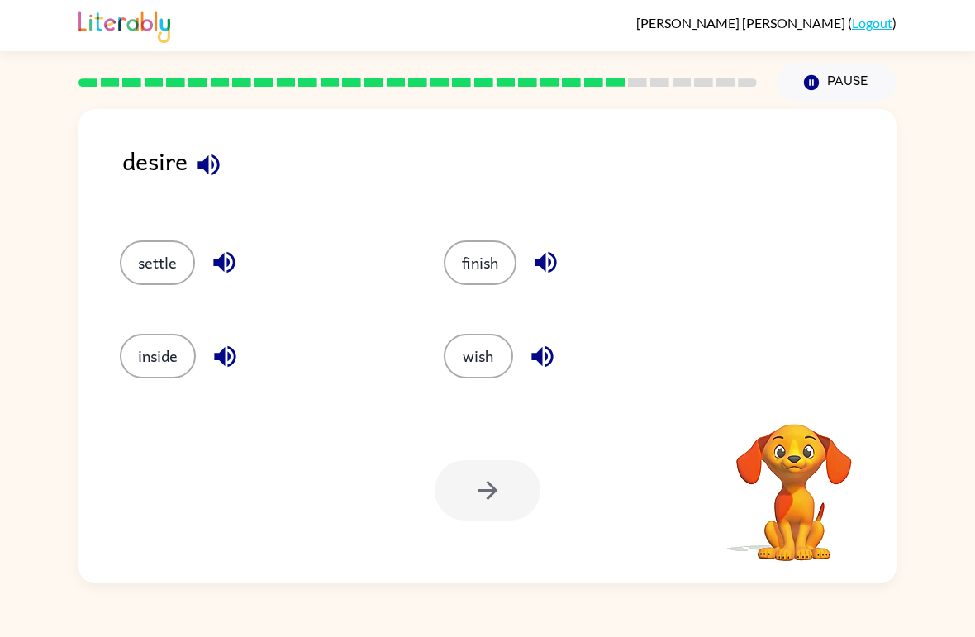
click at [138, 344] on button "inside" at bounding box center [158, 356] width 76 height 45
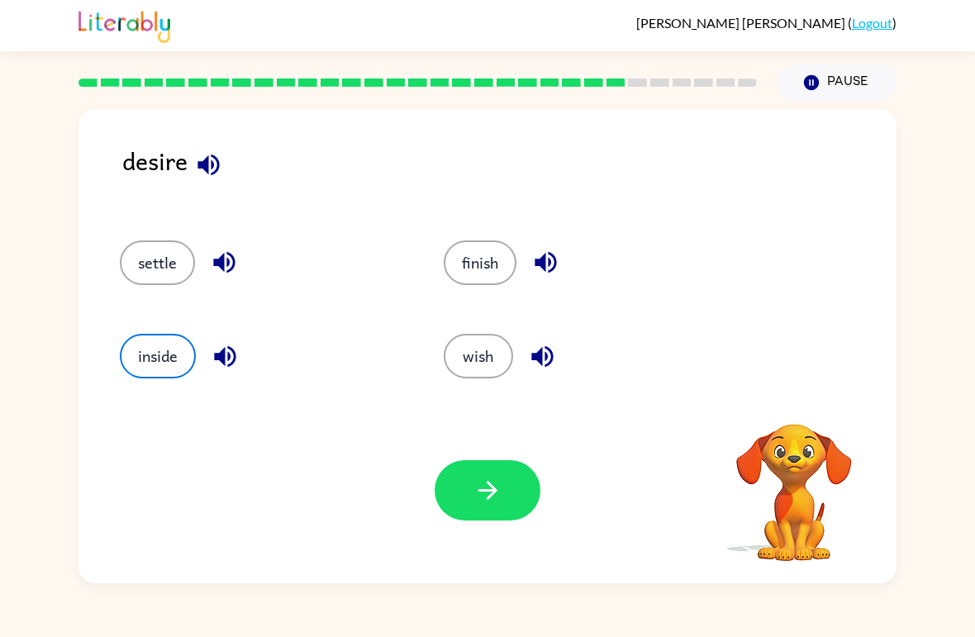
click at [475, 498] on icon "button" at bounding box center [488, 490] width 29 height 29
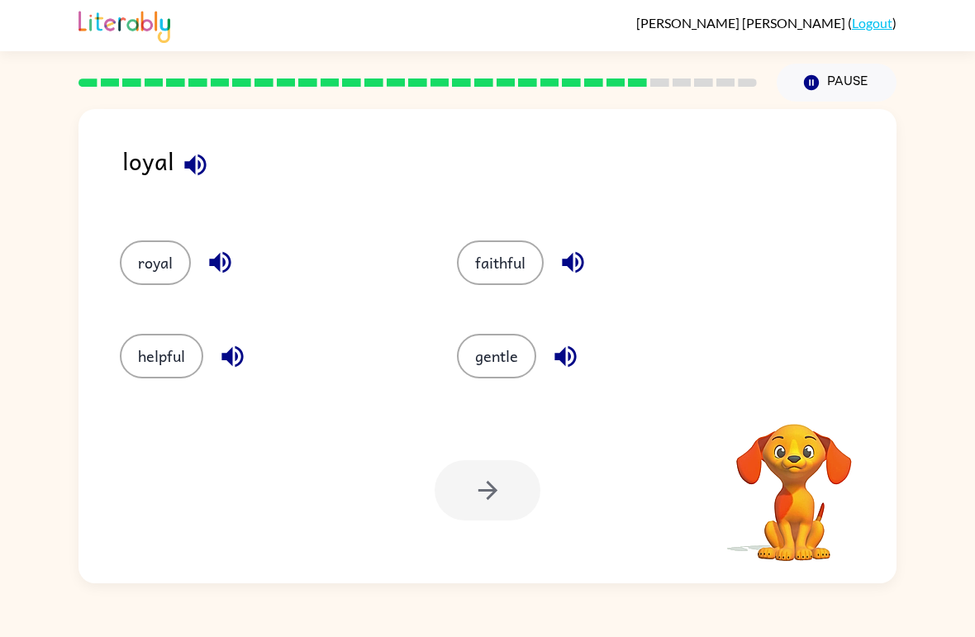
click at [130, 273] on button "royal" at bounding box center [155, 263] width 71 height 45
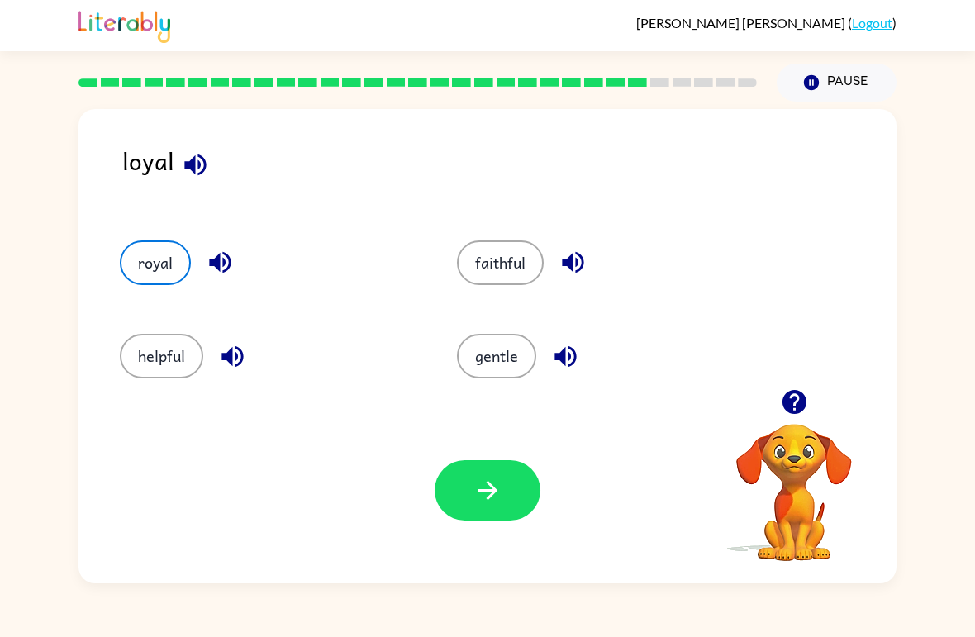
click at [471, 495] on button "button" at bounding box center [488, 490] width 106 height 60
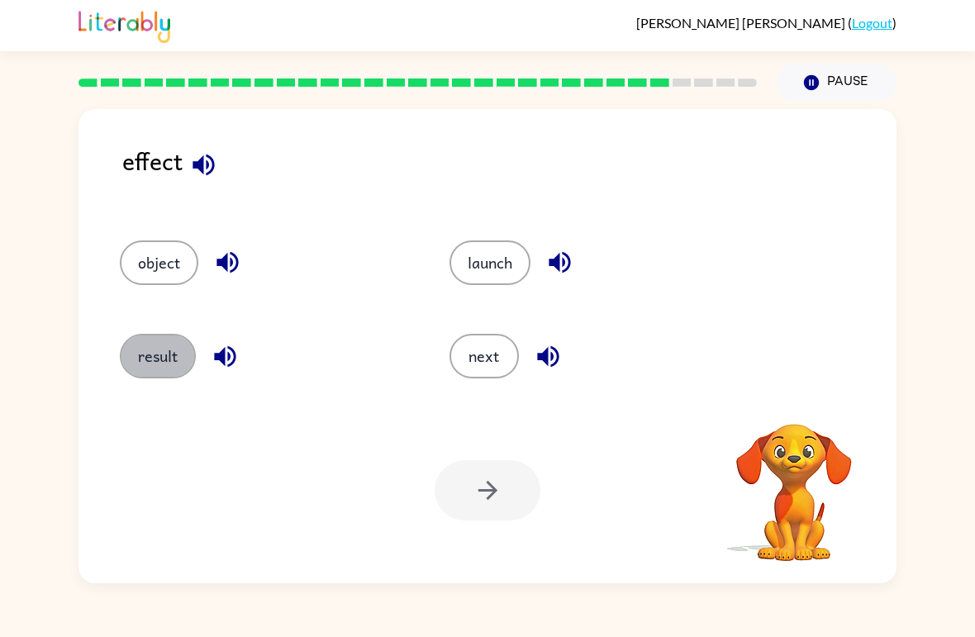
click at [147, 360] on button "result" at bounding box center [158, 356] width 76 height 45
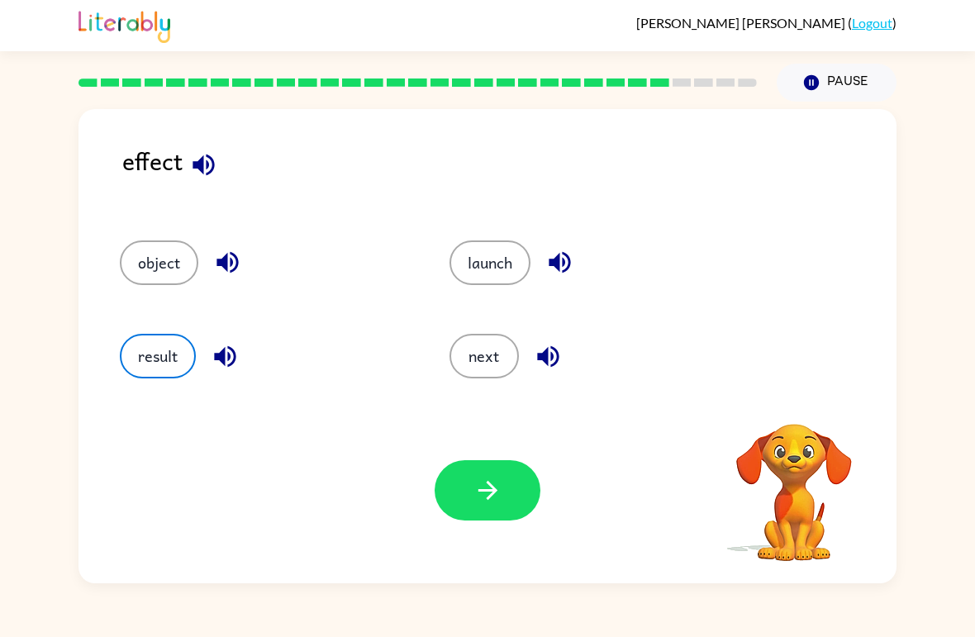
click at [475, 493] on icon "button" at bounding box center [488, 490] width 29 height 29
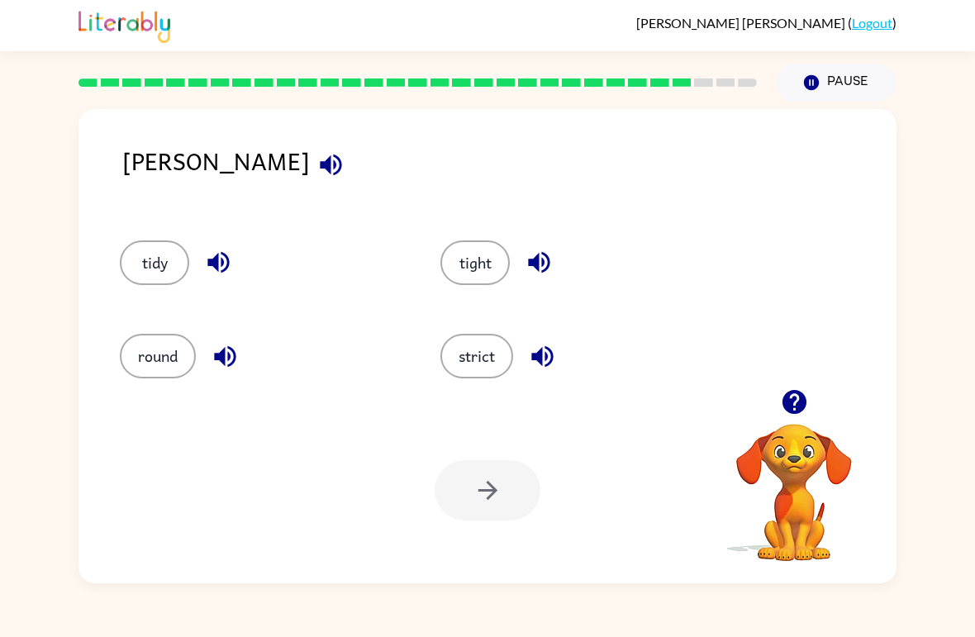
click at [138, 254] on button "tidy" at bounding box center [154, 263] width 69 height 45
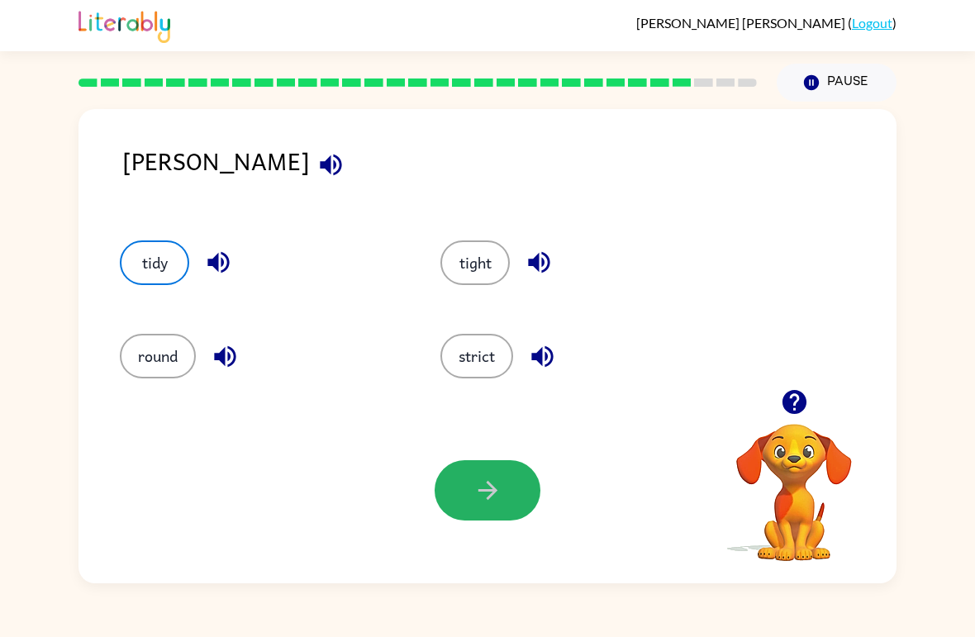
click at [445, 500] on button "button" at bounding box center [488, 490] width 106 height 60
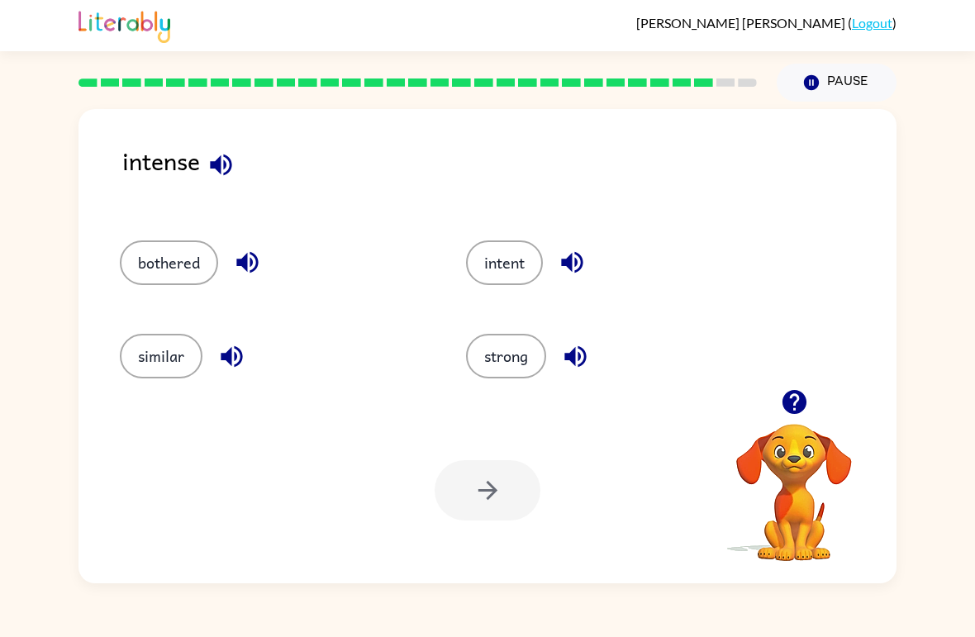
click at [536, 273] on button "intent" at bounding box center [504, 263] width 77 height 45
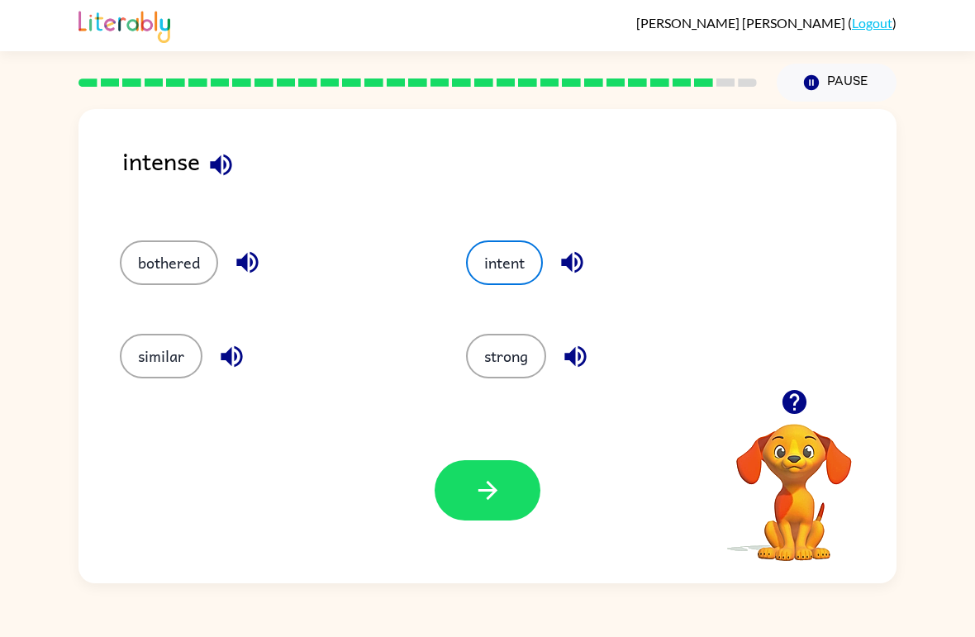
click at [489, 482] on icon "button" at bounding box center [488, 490] width 29 height 29
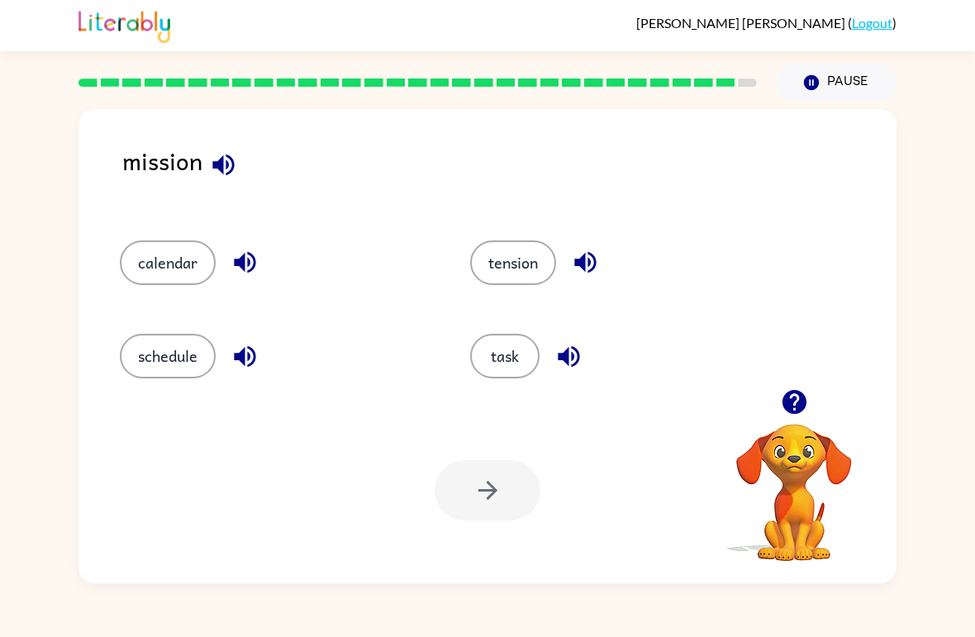
click at [480, 358] on button "task" at bounding box center [504, 356] width 69 height 45
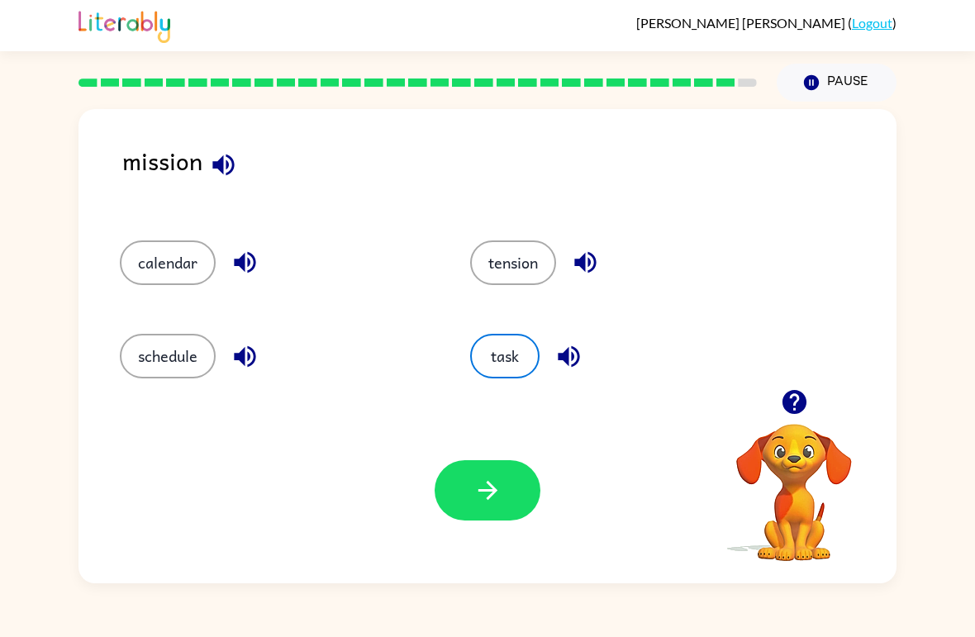
click at [483, 486] on icon "button" at bounding box center [488, 490] width 29 height 29
